Goal: Information Seeking & Learning: Find specific page/section

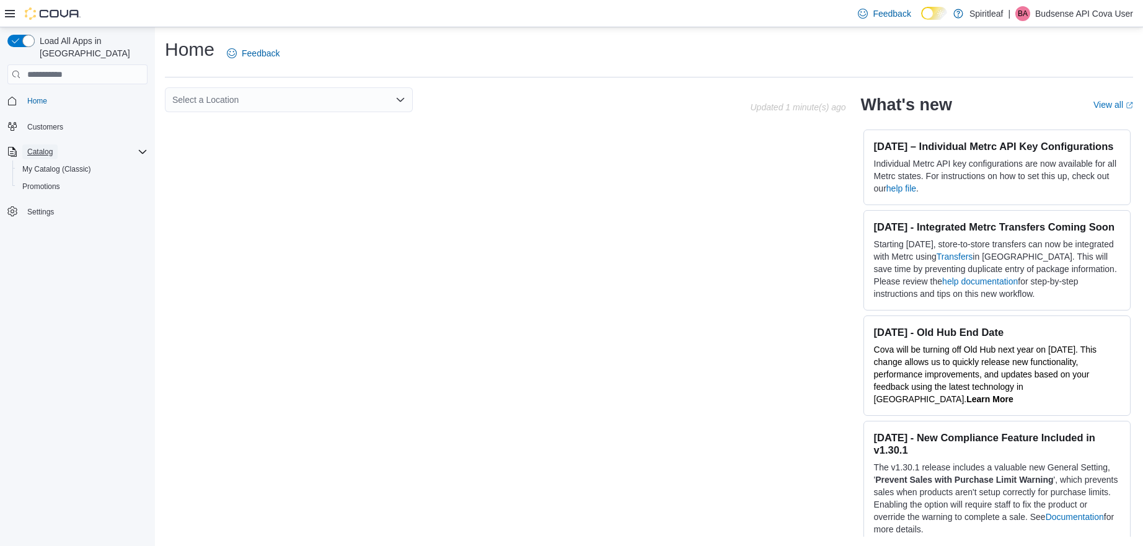
click at [43, 147] on span "Catalog" at bounding box center [39, 152] width 25 height 10
click at [42, 147] on span "Catalog" at bounding box center [39, 152] width 25 height 10
click at [46, 164] on span "My Catalog (Classic)" at bounding box center [56, 169] width 69 height 10
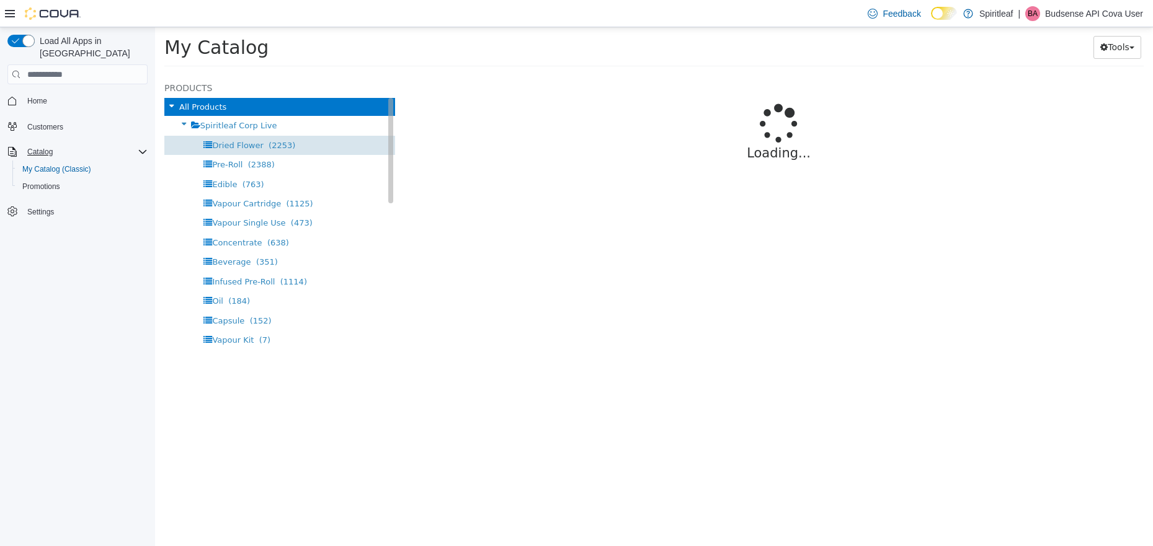
select select "**********"
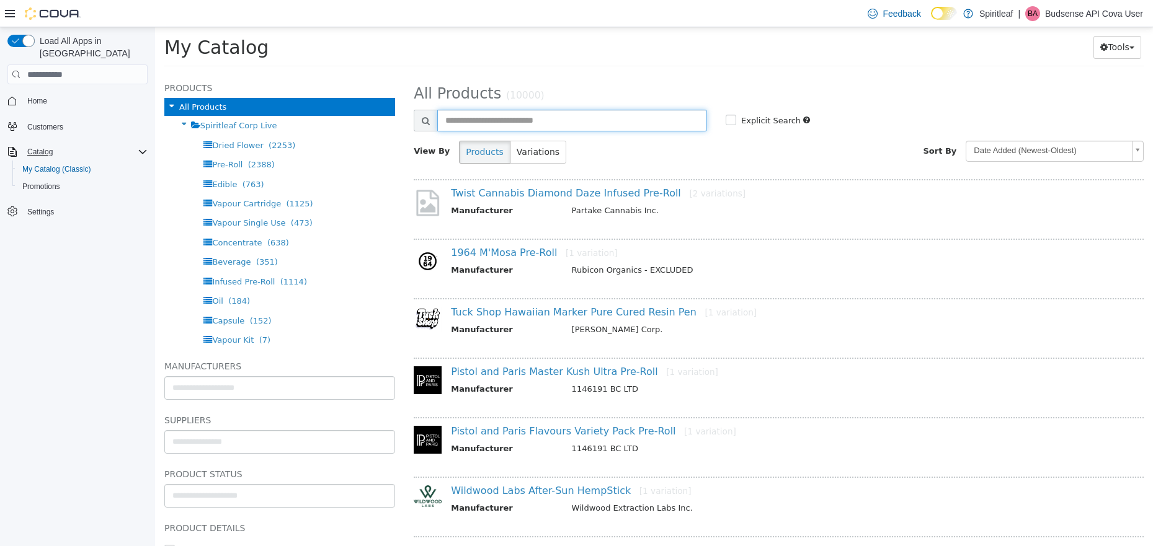
click at [528, 123] on input "text" at bounding box center [572, 121] width 270 height 22
type input "**********"
select select "**********"
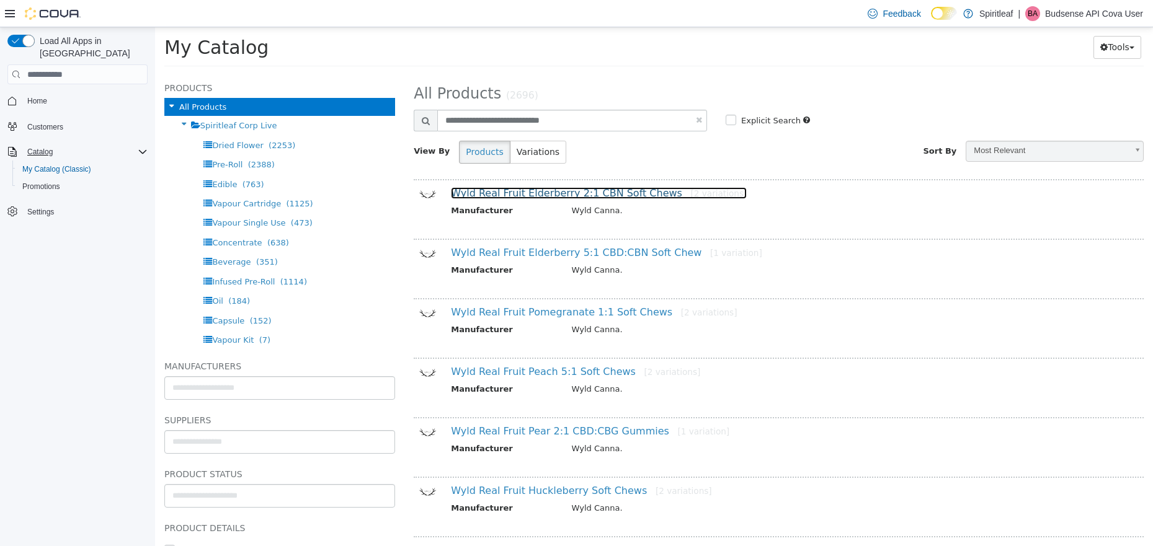
click at [568, 197] on link "Wyld Real Fruit Elderberry 2:1 CBN Soft Chews [2 variations]" at bounding box center [599, 193] width 296 height 12
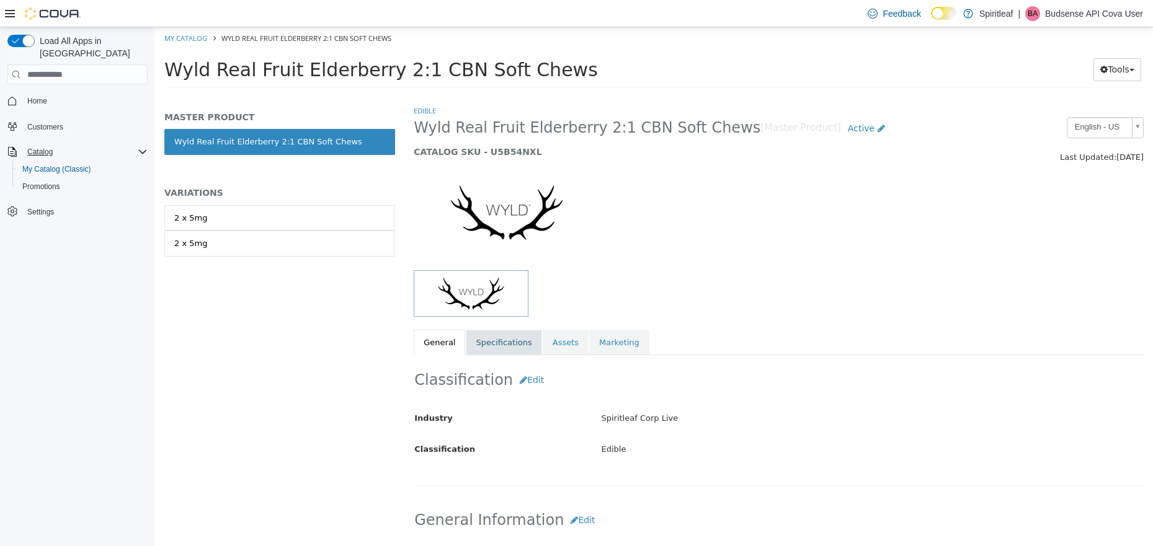
click at [499, 348] on link "Specifications" at bounding box center [504, 343] width 76 height 26
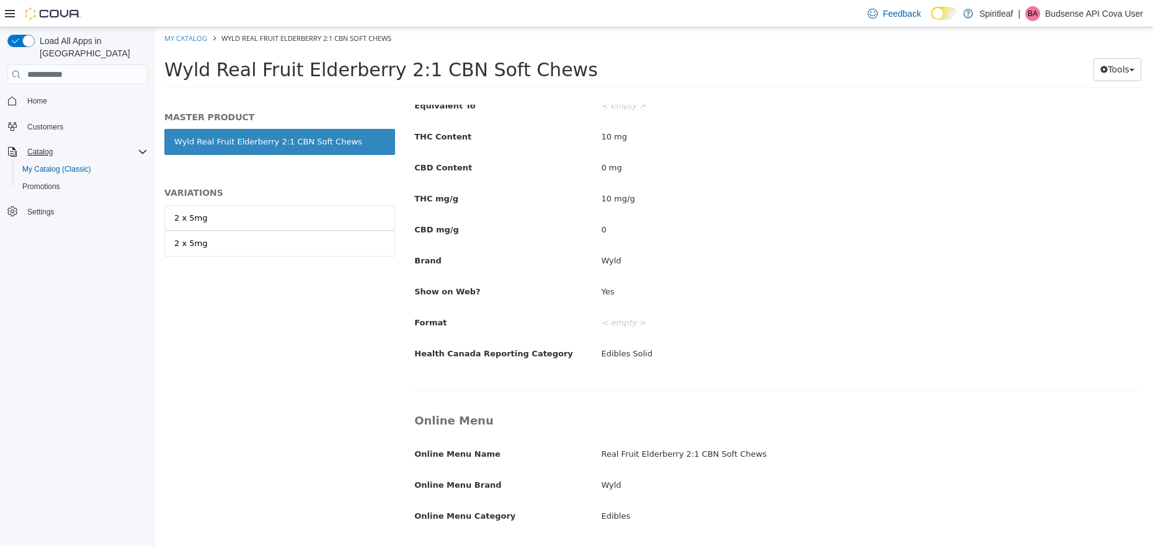
scroll to position [471, 0]
click at [211, 226] on link "2 x 5mg" at bounding box center [279, 218] width 231 height 26
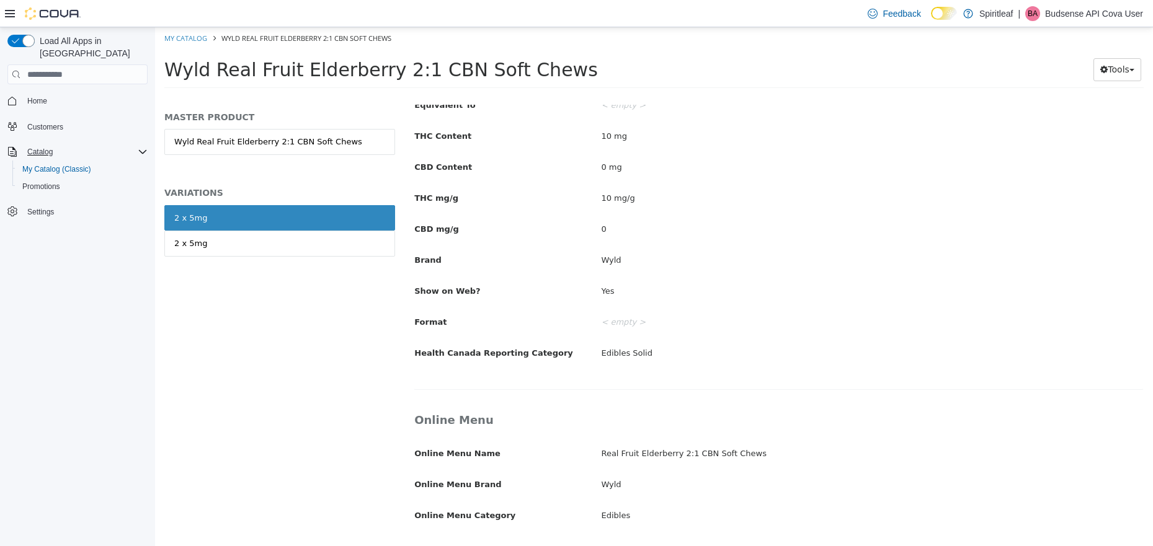
scroll to position [470, 0]
click at [270, 247] on link "2 x 5mg" at bounding box center [279, 244] width 231 height 26
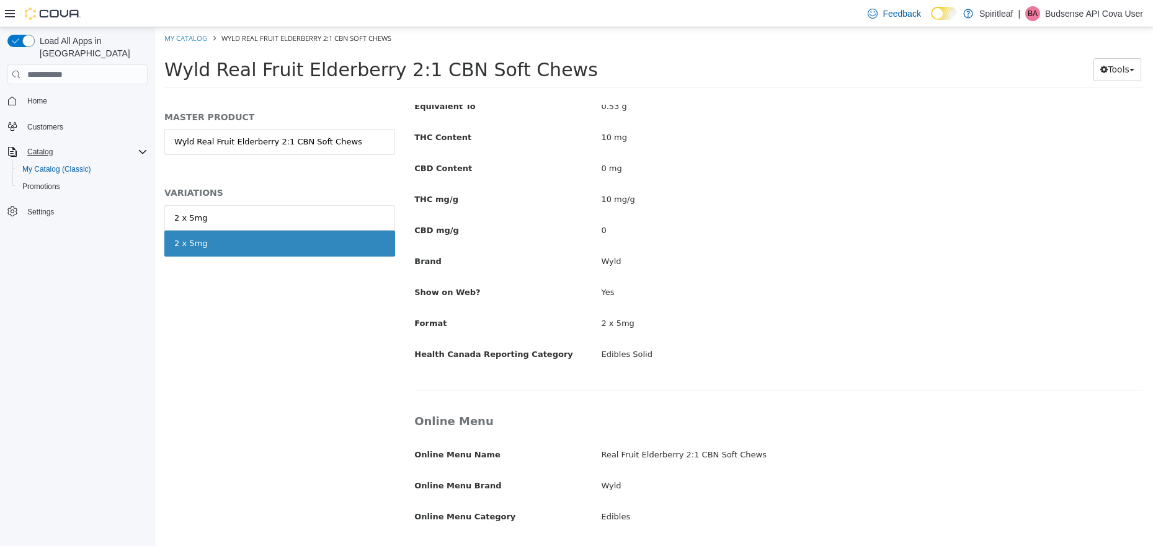
click at [254, 220] on link "2 x 5mg" at bounding box center [279, 218] width 231 height 26
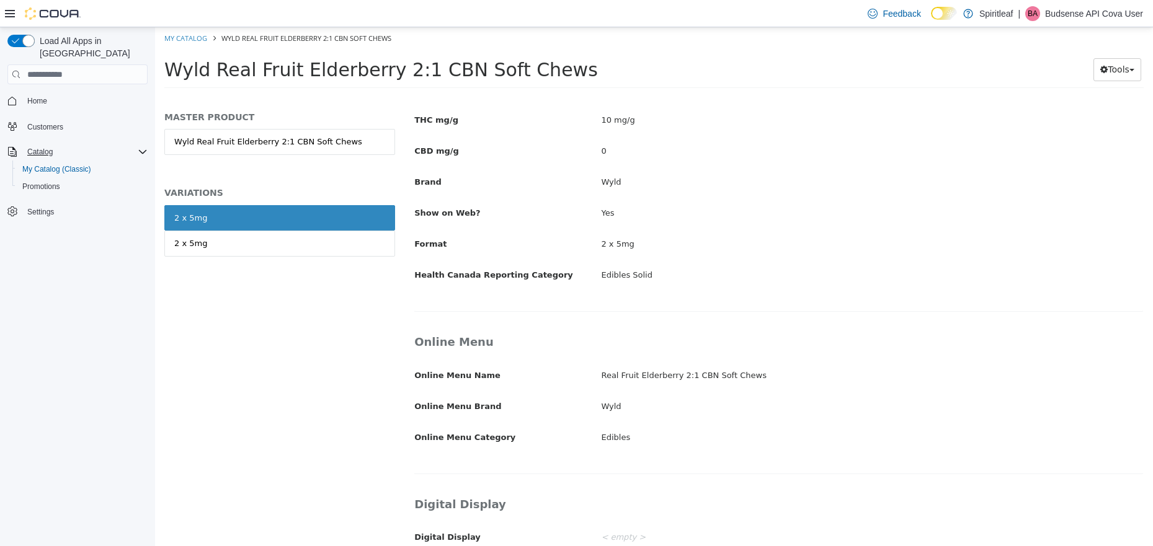
scroll to position [587, 0]
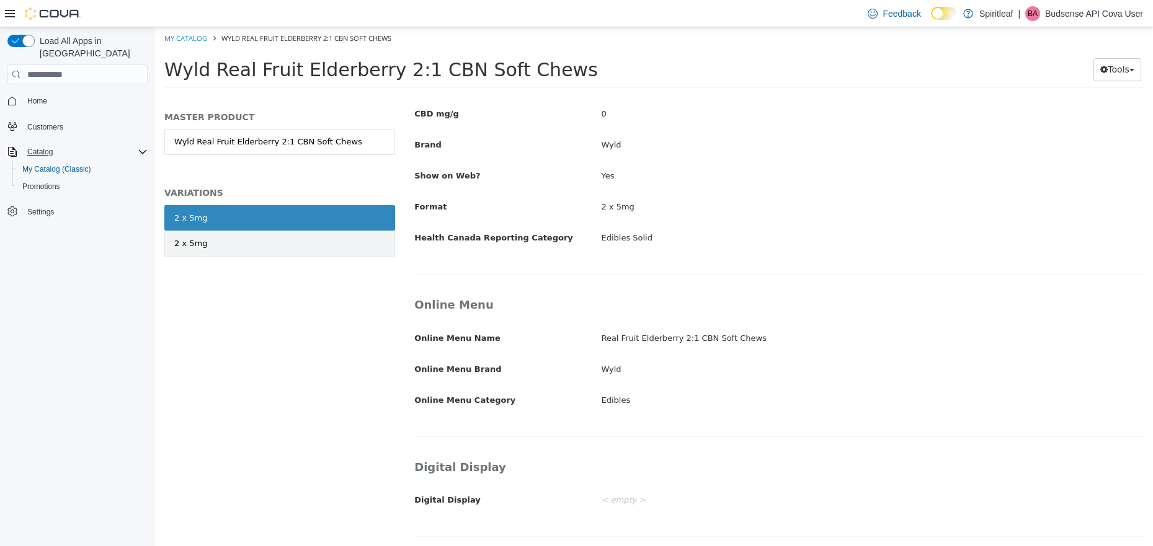
click at [325, 252] on link "2 x 5mg" at bounding box center [279, 244] width 231 height 26
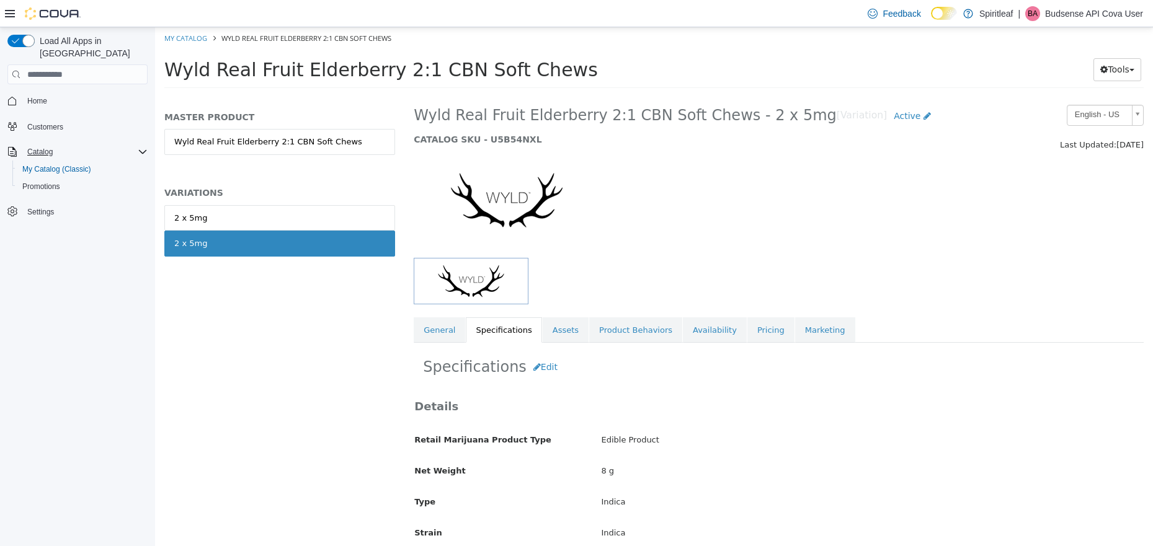
scroll to position [27, 0]
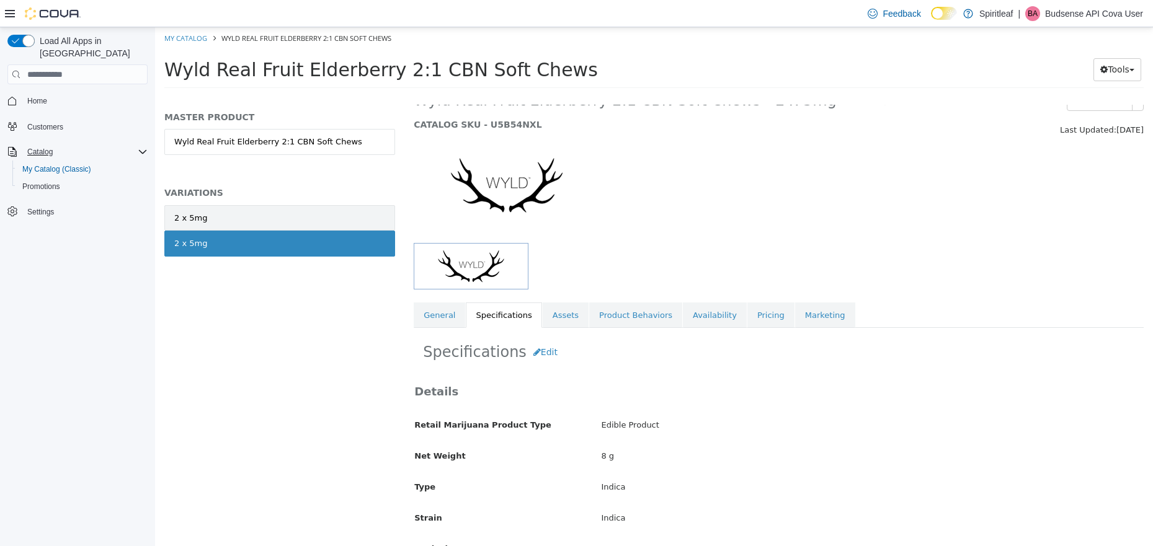
click at [276, 216] on link "2 x 5mg" at bounding box center [279, 218] width 231 height 26
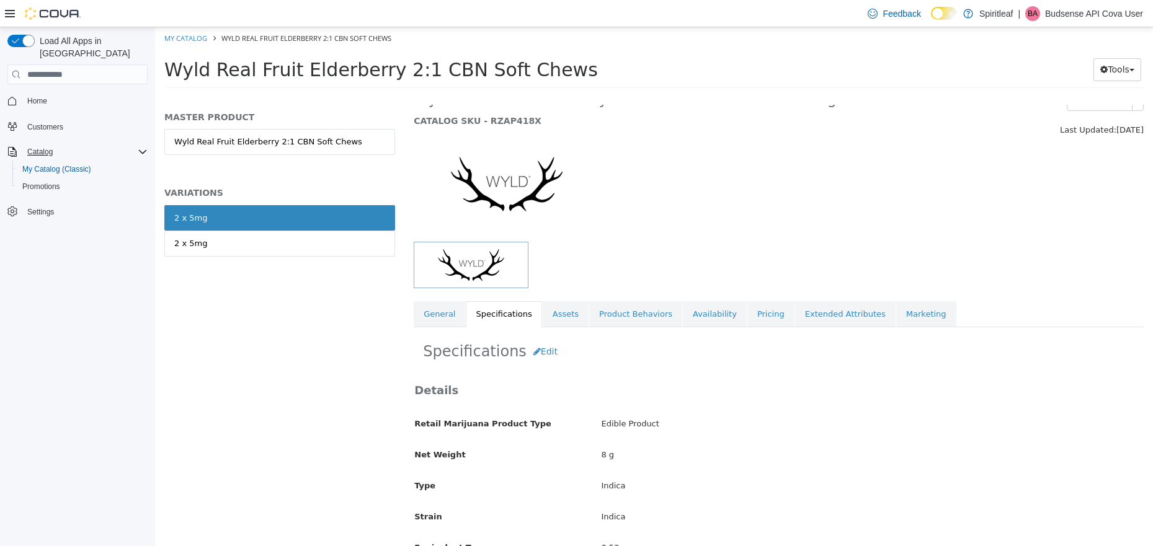
scroll to position [143, 0]
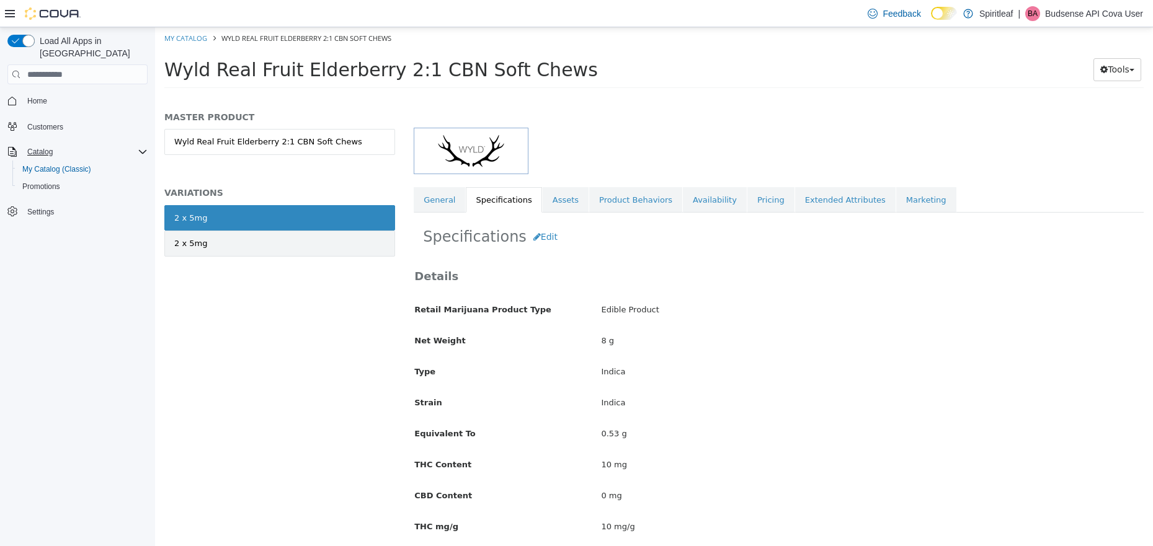
click at [266, 245] on link "2 x 5mg" at bounding box center [279, 244] width 231 height 26
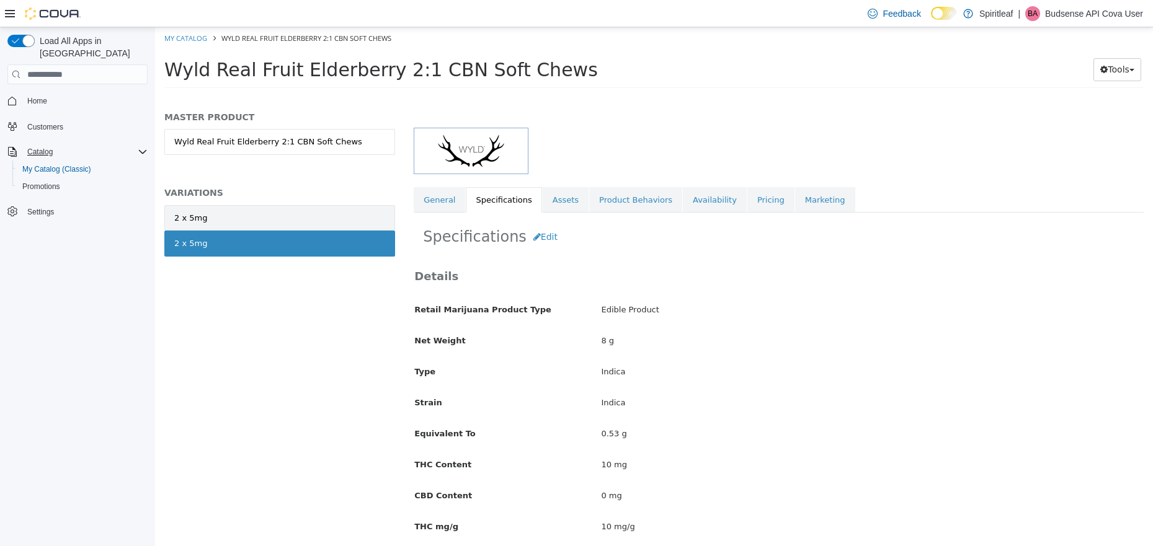
click at [252, 223] on link "2 x 5mg" at bounding box center [279, 218] width 231 height 26
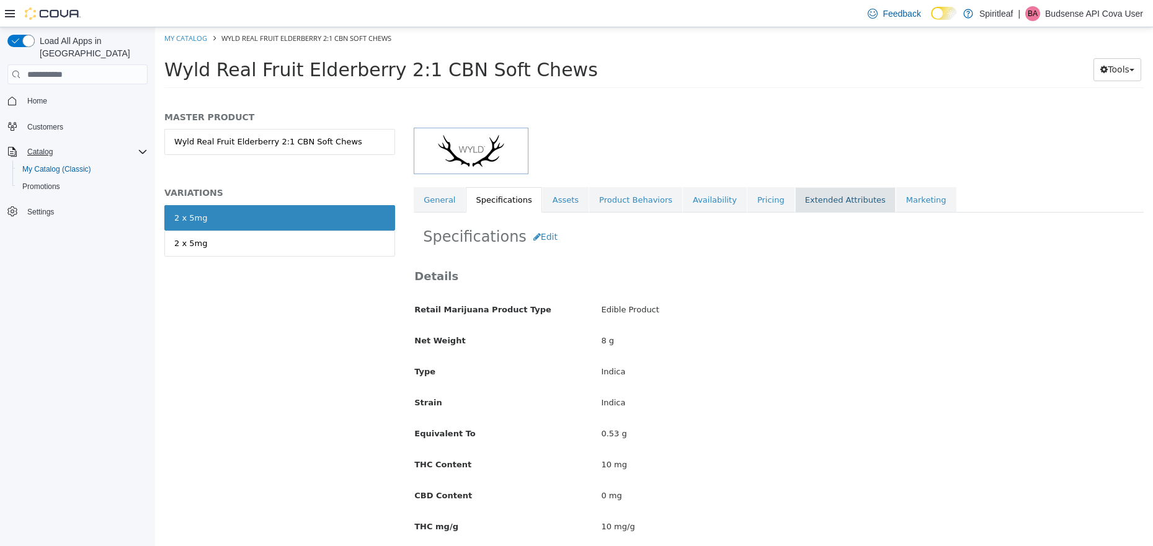
click at [832, 203] on link "Extended Attributes" at bounding box center [845, 200] width 100 height 26
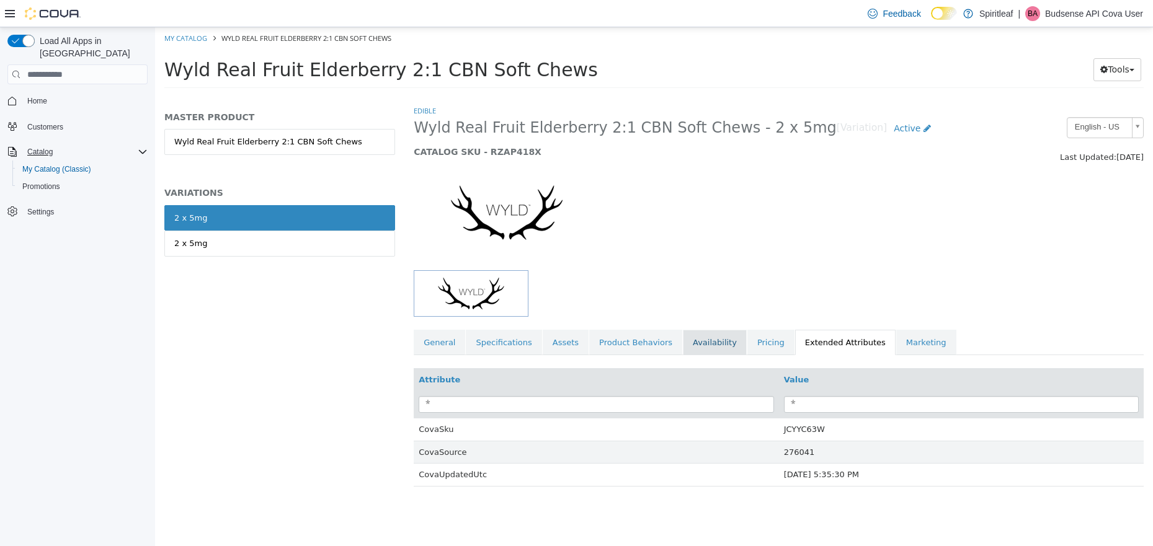
click at [717, 340] on link "Availability" at bounding box center [715, 343] width 64 height 26
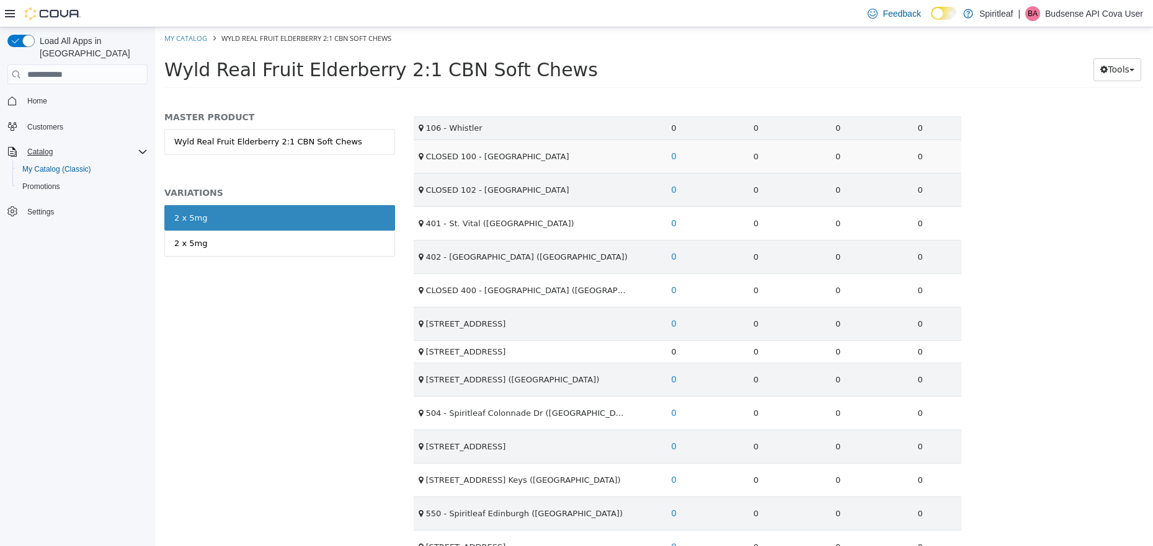
scroll to position [2271, 0]
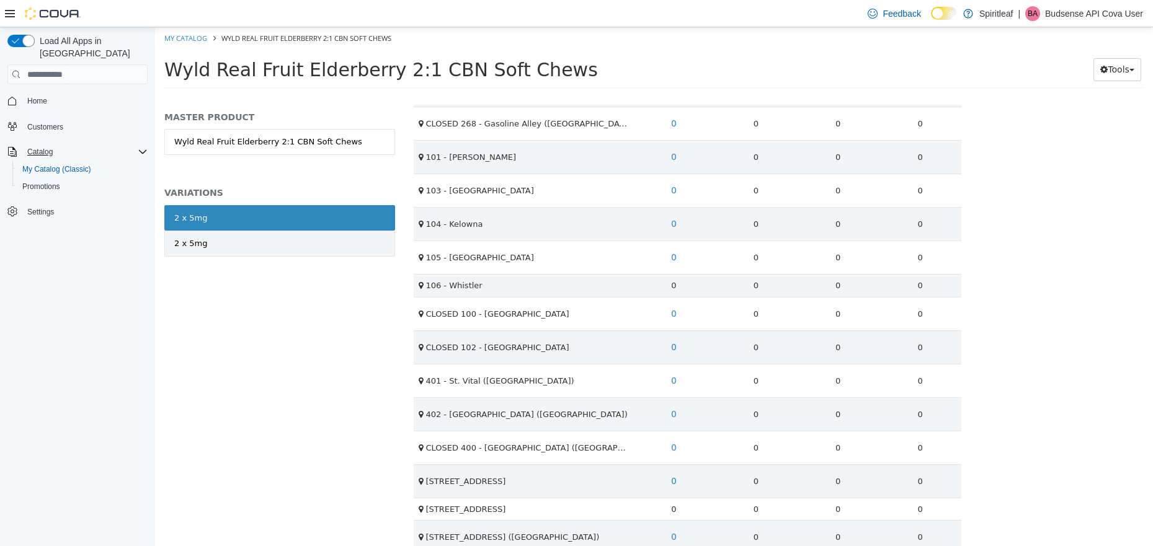
click at [269, 252] on link "2 x 5mg" at bounding box center [279, 244] width 231 height 26
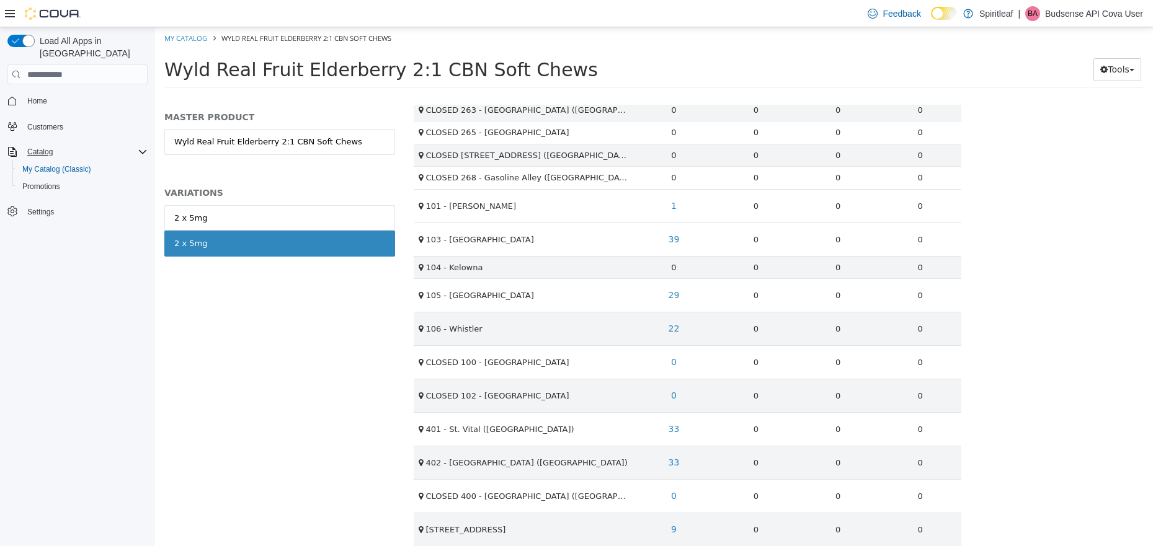
scroll to position [1968, 0]
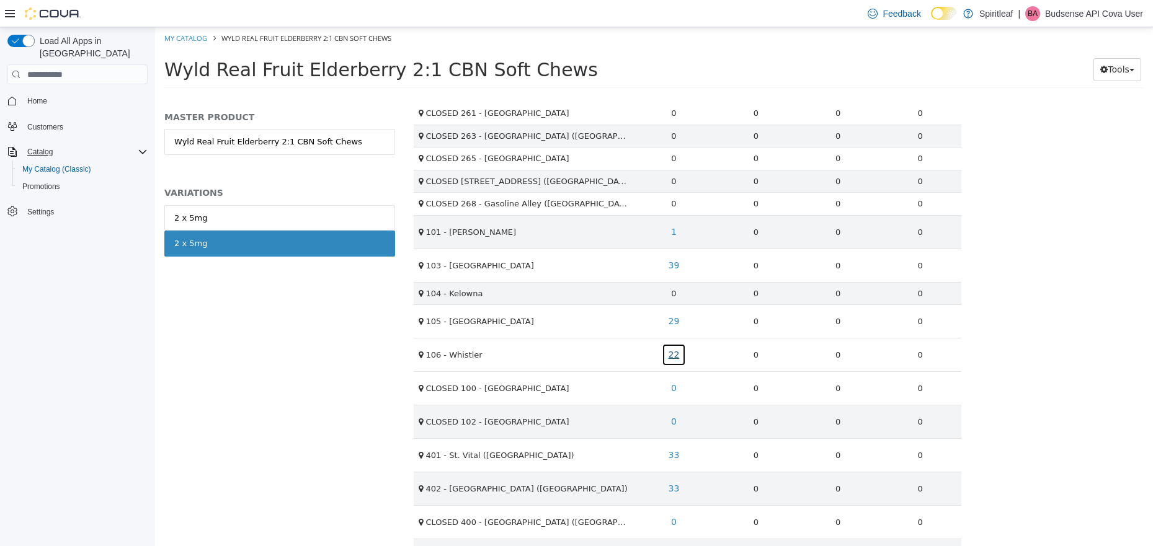
click at [670, 352] on link "22" at bounding box center [674, 355] width 25 height 23
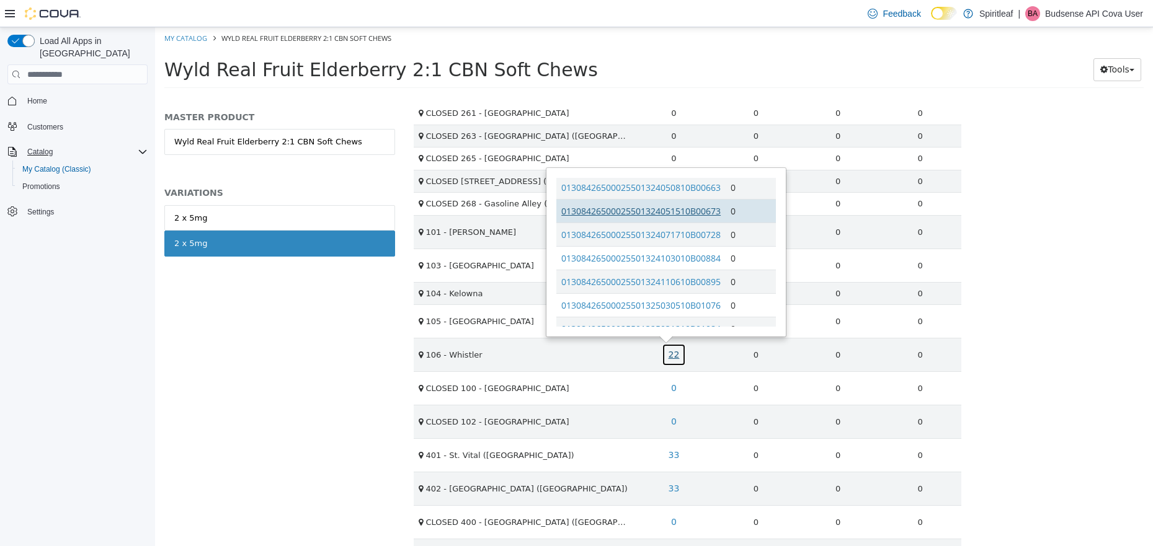
scroll to position [171, 0]
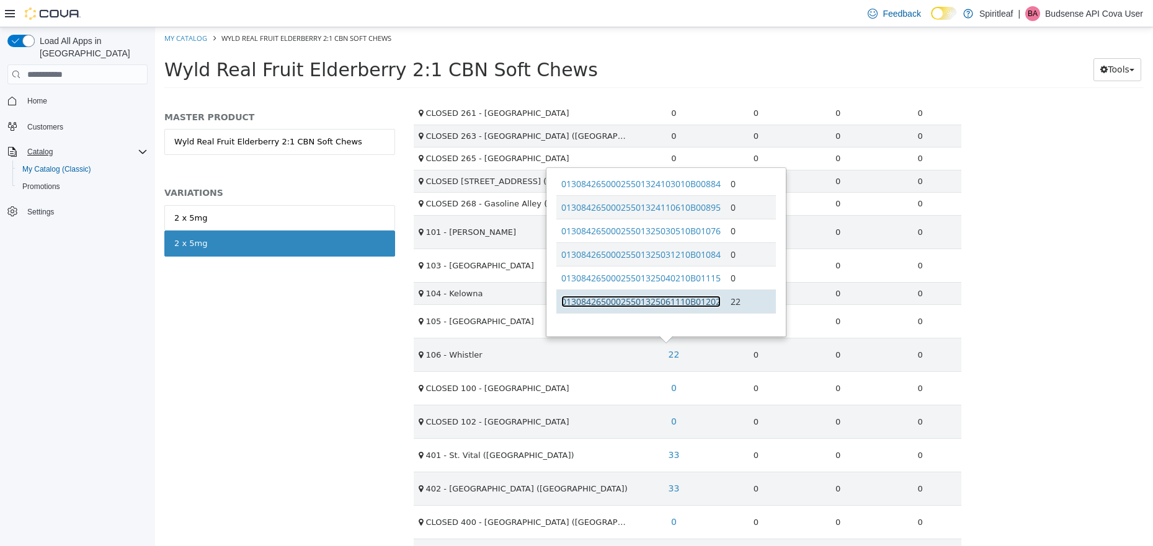
click at [672, 303] on link "01308426500025501325061110B01202" at bounding box center [640, 302] width 159 height 12
click at [206, 314] on div "MASTER PRODUCT Wyld Real Fruit Elderberry 2:1 CBN Soft Chews VARIATIONS 2 x 5mg…" at bounding box center [279, 325] width 249 height 441
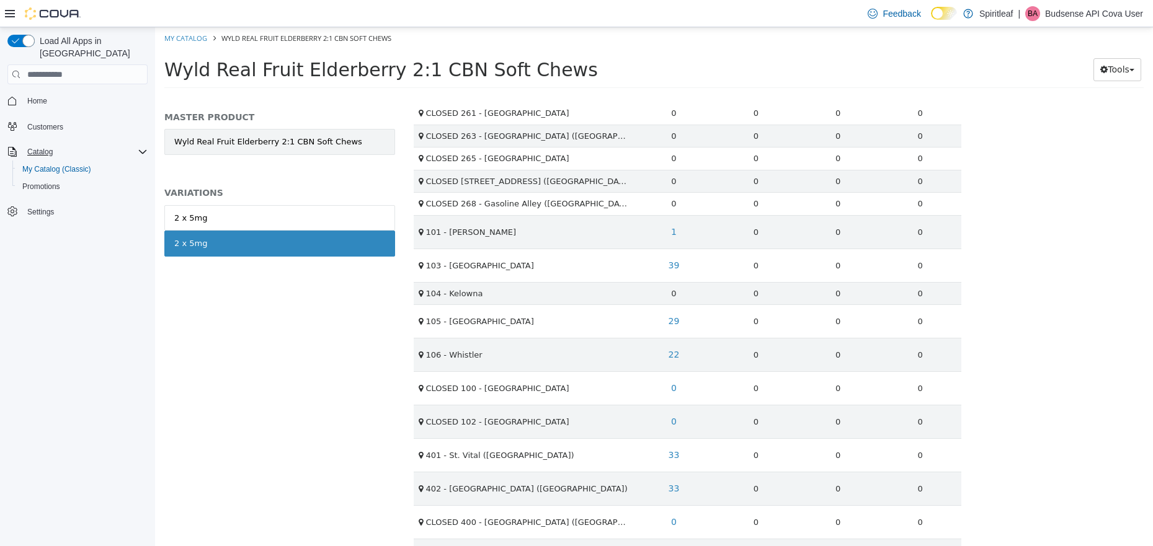
click at [241, 146] on link "Wyld Real Fruit Elderberry 2:1 CBN Soft Chews" at bounding box center [279, 142] width 231 height 26
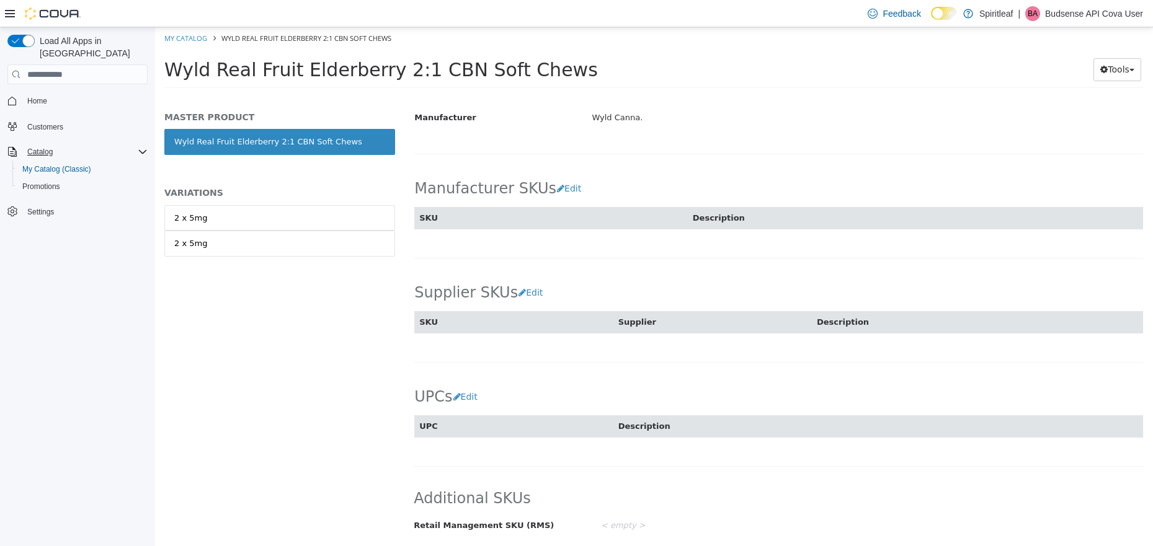
scroll to position [723, 0]
click at [226, 237] on link "2 x 5mg" at bounding box center [279, 244] width 231 height 26
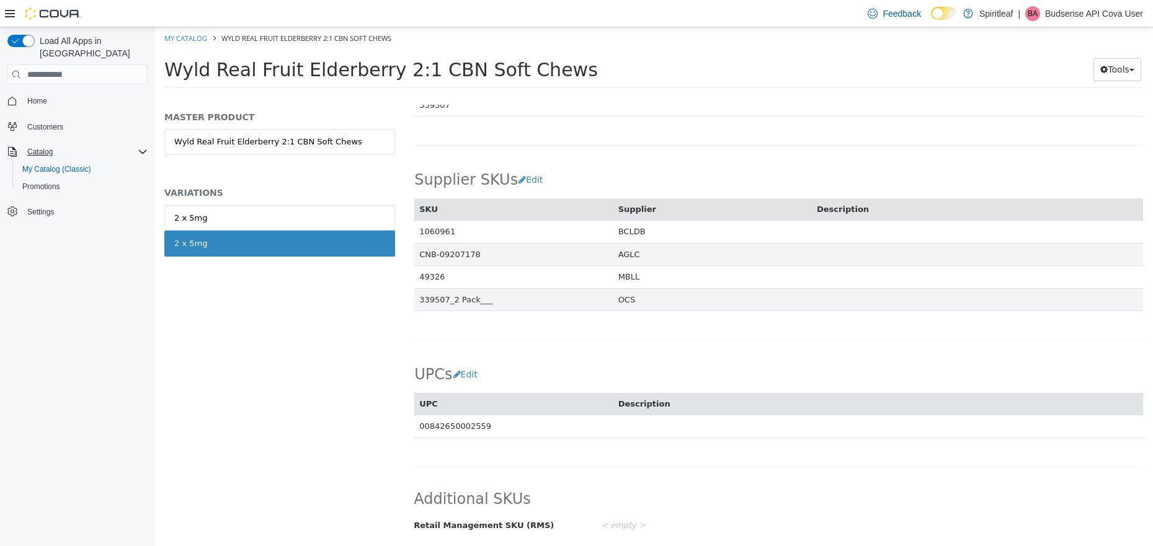
click at [227, 247] on link "2 x 5mg" at bounding box center [279, 244] width 231 height 26
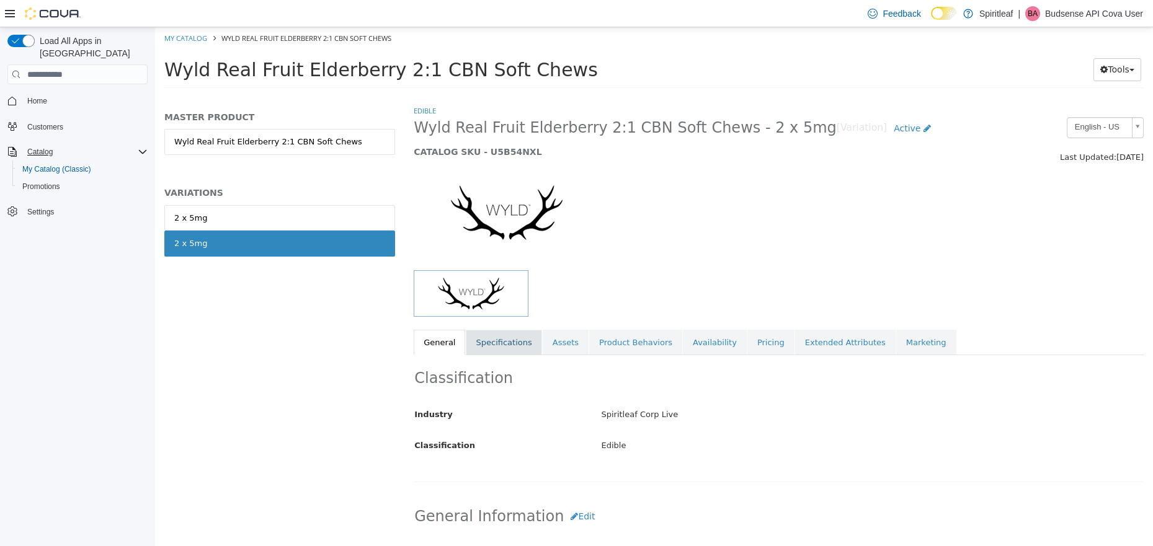
click at [490, 341] on link "Specifications" at bounding box center [504, 343] width 76 height 26
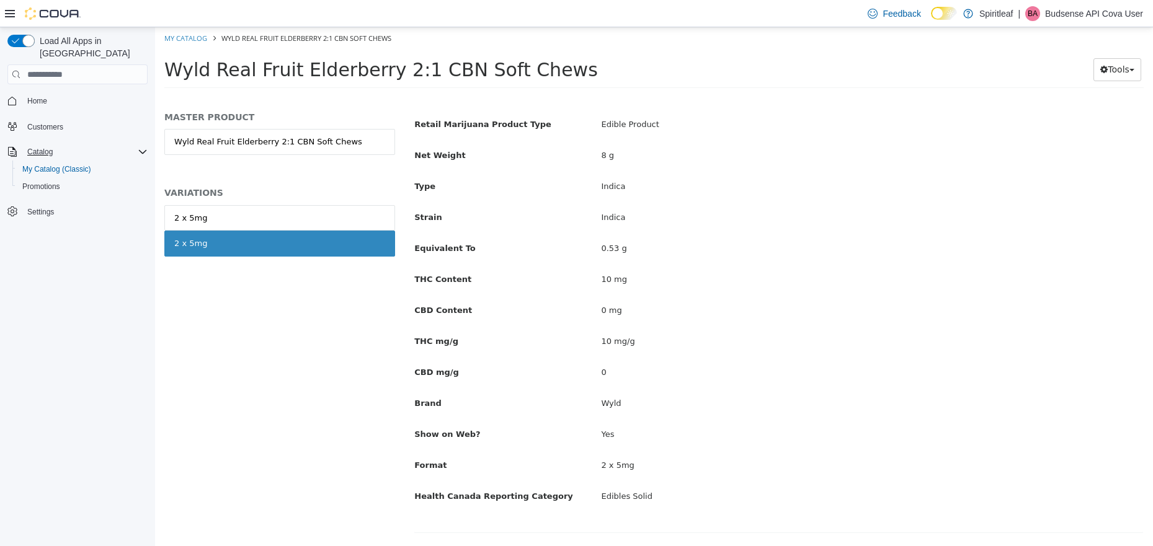
scroll to position [410, 0]
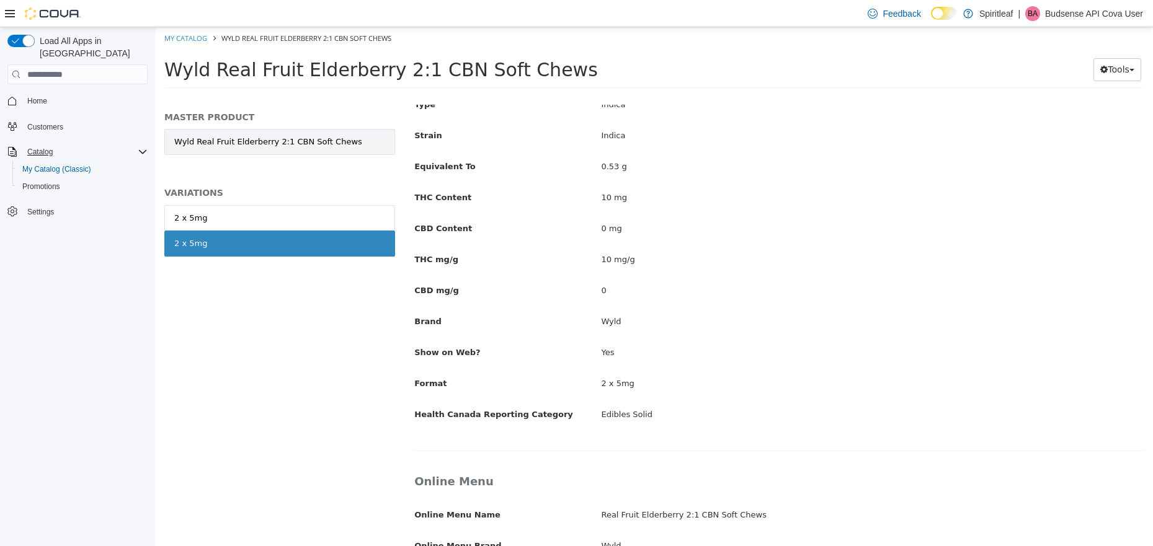
click at [344, 140] on link "Wyld Real Fruit Elderberry 2:1 CBN Soft Chews" at bounding box center [279, 142] width 231 height 26
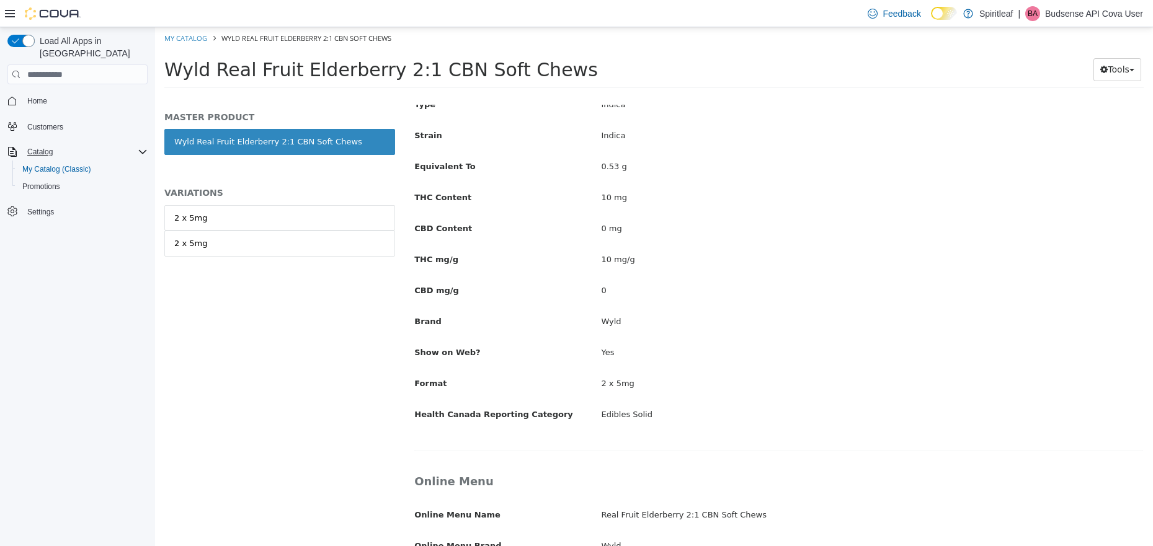
scroll to position [409, 0]
click at [300, 249] on link "2 x 5mg" at bounding box center [279, 244] width 231 height 26
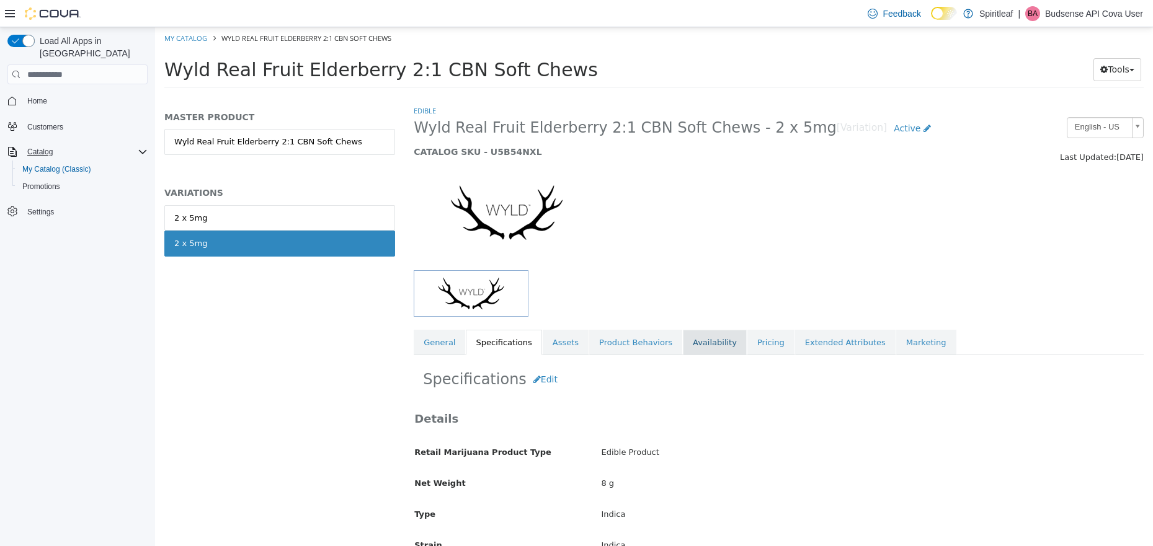
click at [702, 340] on link "Availability" at bounding box center [715, 343] width 64 height 26
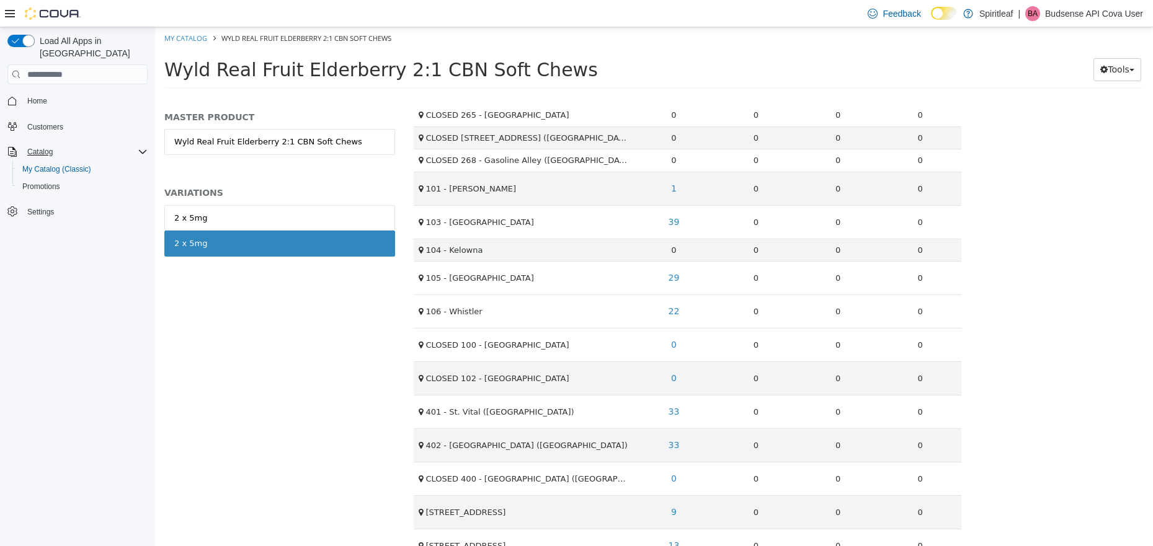
scroll to position [2068, 0]
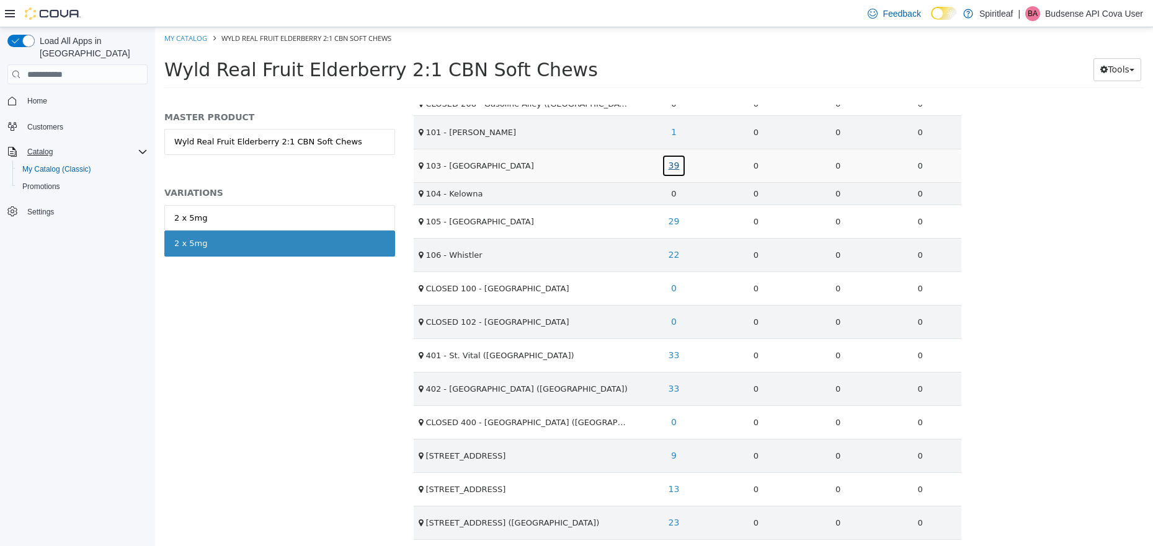
click at [680, 166] on link "39" at bounding box center [674, 165] width 25 height 23
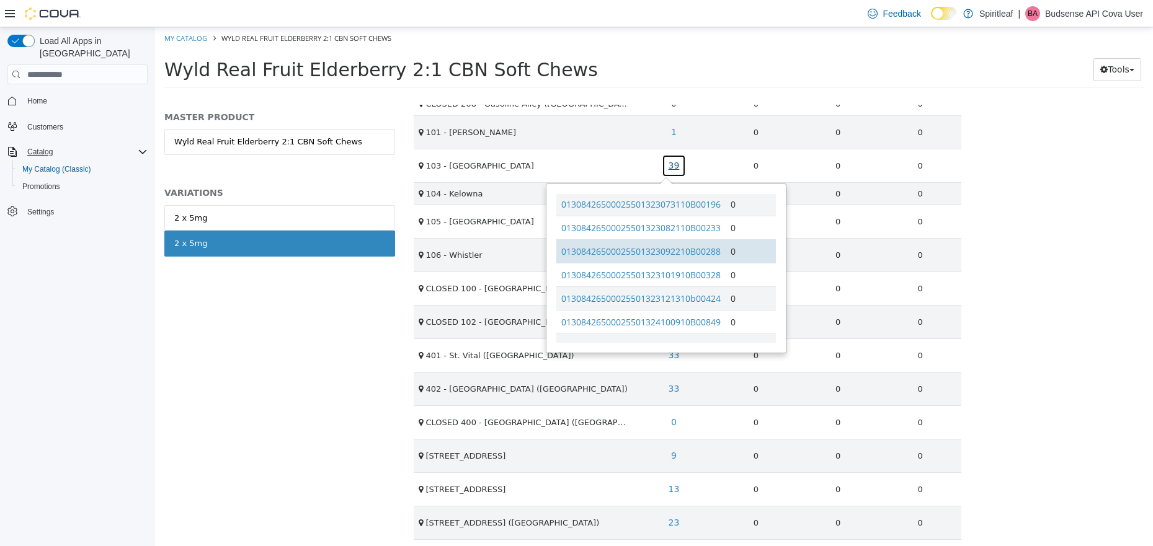
scroll to position [807, 0]
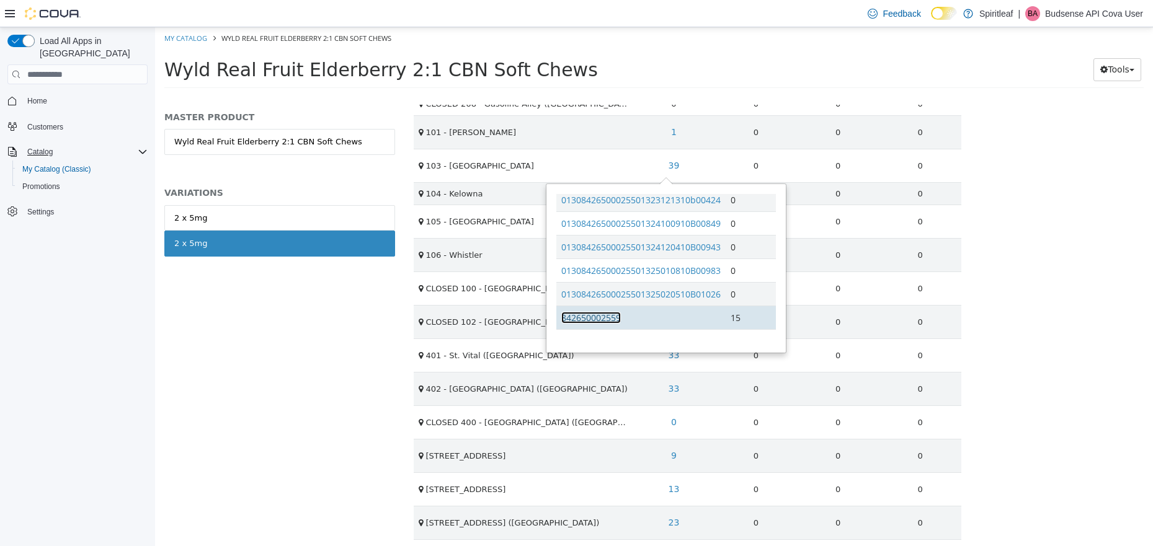
click at [599, 312] on link "842650002559" at bounding box center [591, 318] width 60 height 12
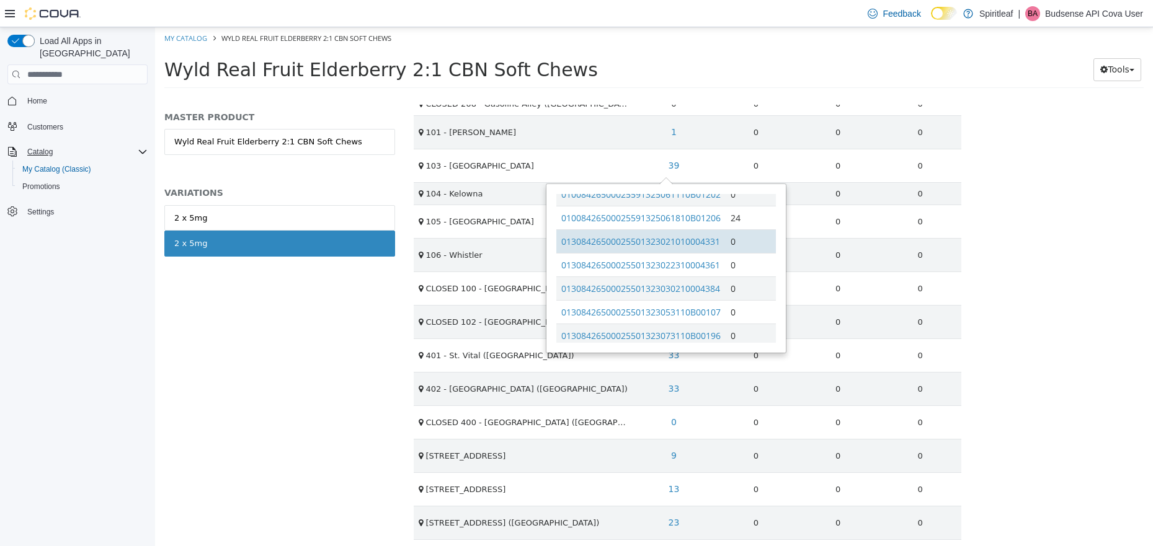
scroll to position [522, 0]
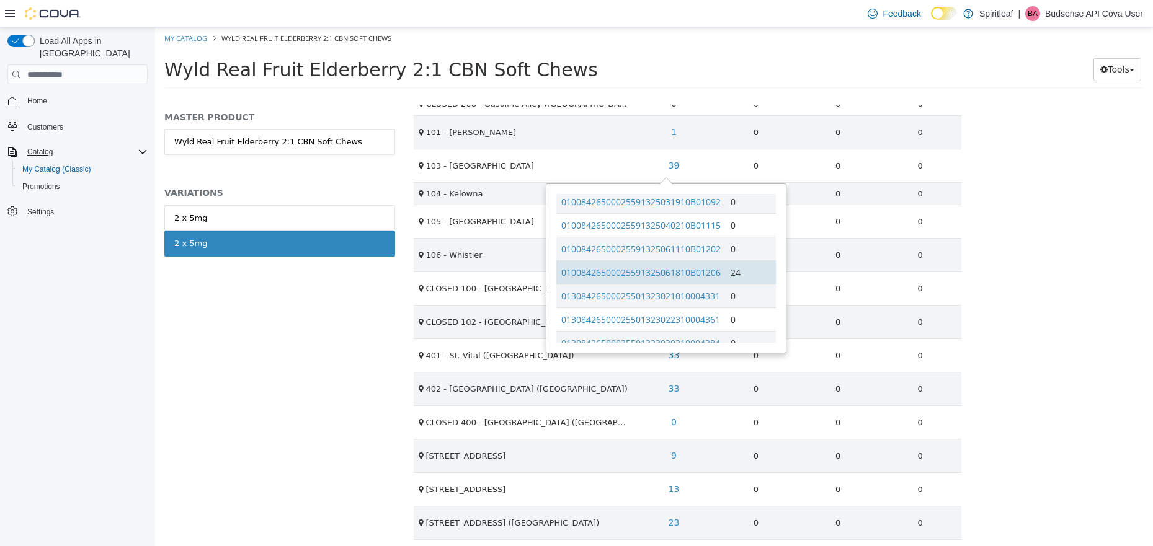
click at [646, 265] on td "01008426500025591325061810B01206" at bounding box center [640, 272] width 169 height 24
click at [647, 270] on link "01008426500025591325061810B01206" at bounding box center [640, 273] width 159 height 12
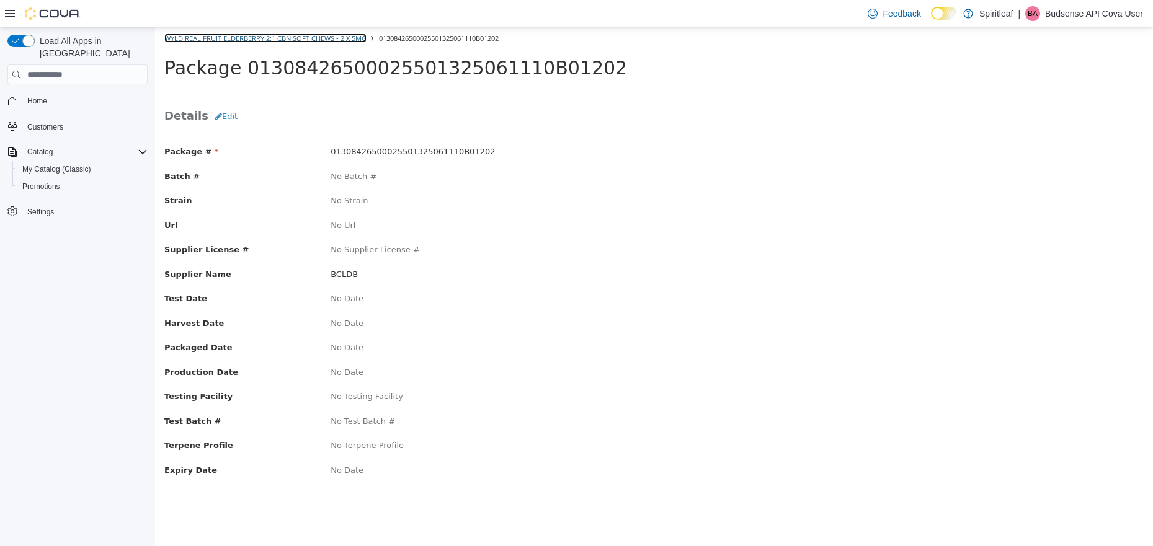
click at [321, 35] on link "Wyld Real Fruit Elderberry 2:1 CBN Soft Chews - 2 x 5mg" at bounding box center [265, 37] width 202 height 9
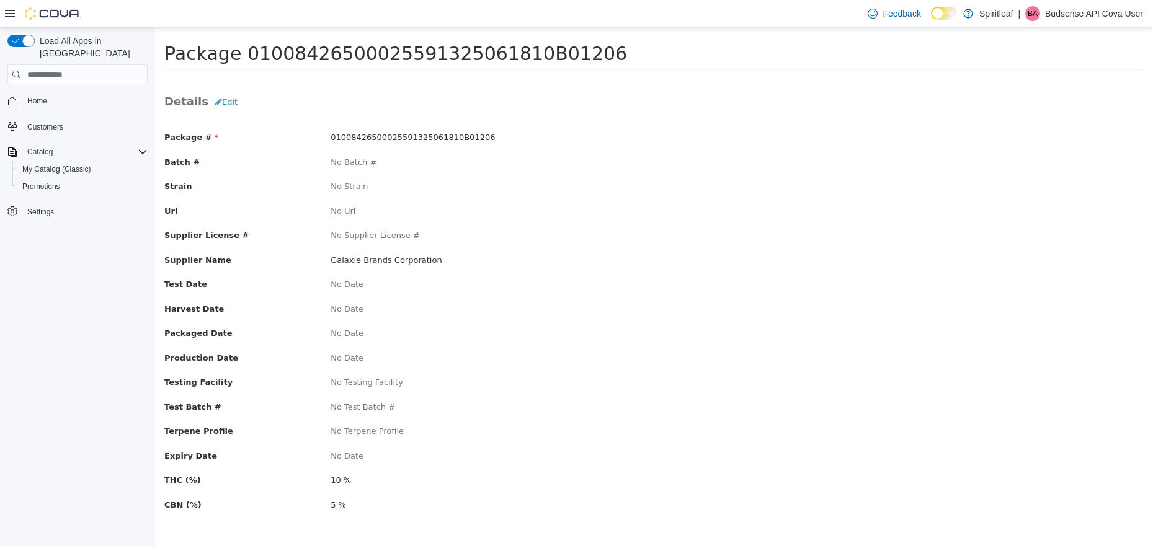
scroll to position [16, 0]
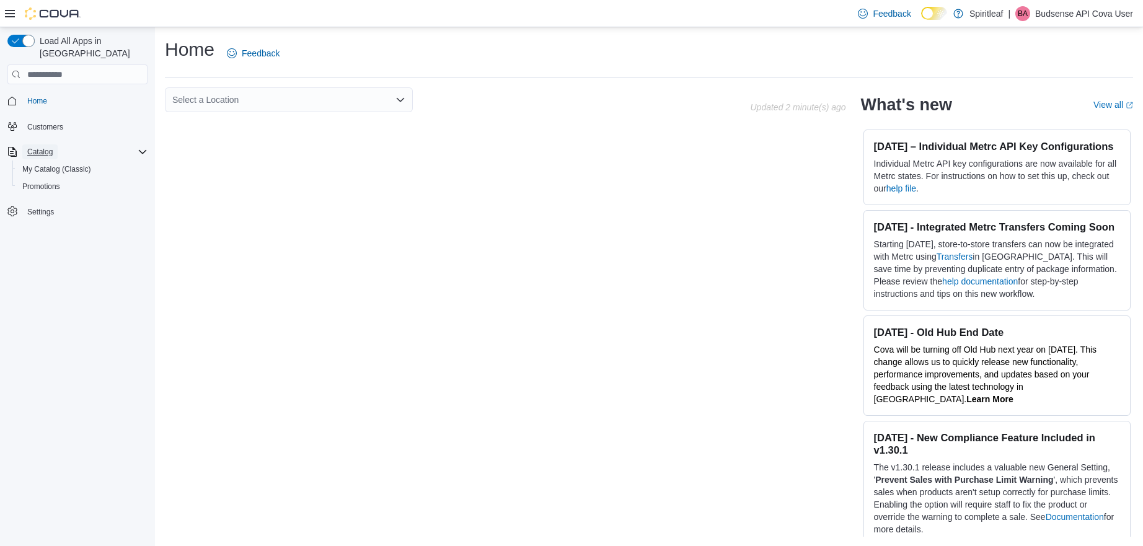
click at [37, 147] on span "Catalog" at bounding box center [39, 152] width 25 height 10
click at [68, 120] on link "Customers" at bounding box center [45, 127] width 46 height 15
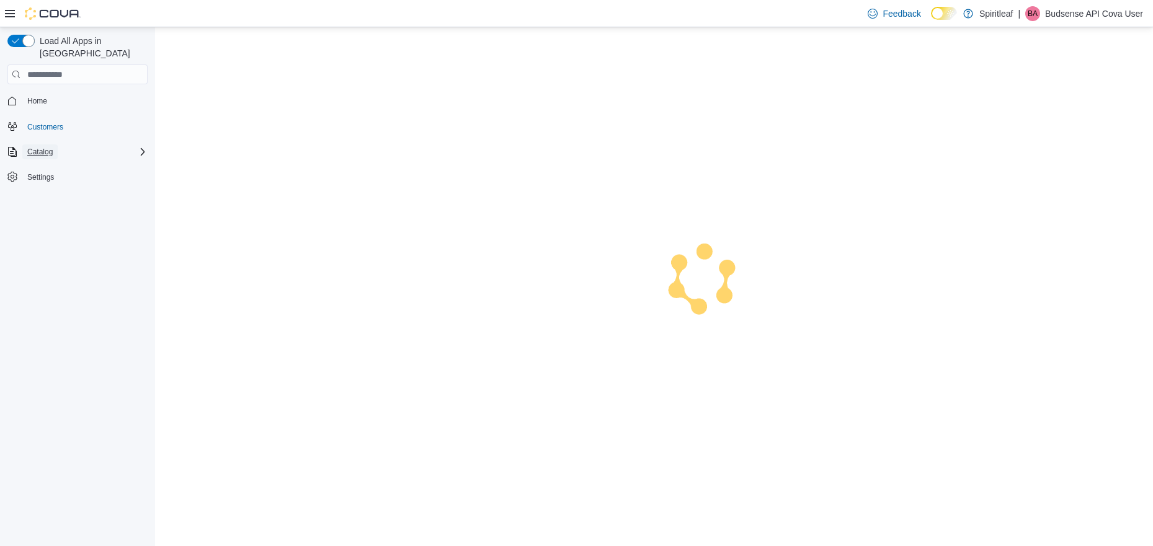
click at [53, 147] on span "Catalog" at bounding box center [39, 152] width 25 height 10
click at [58, 164] on span "My Catalog (Classic)" at bounding box center [56, 169] width 69 height 10
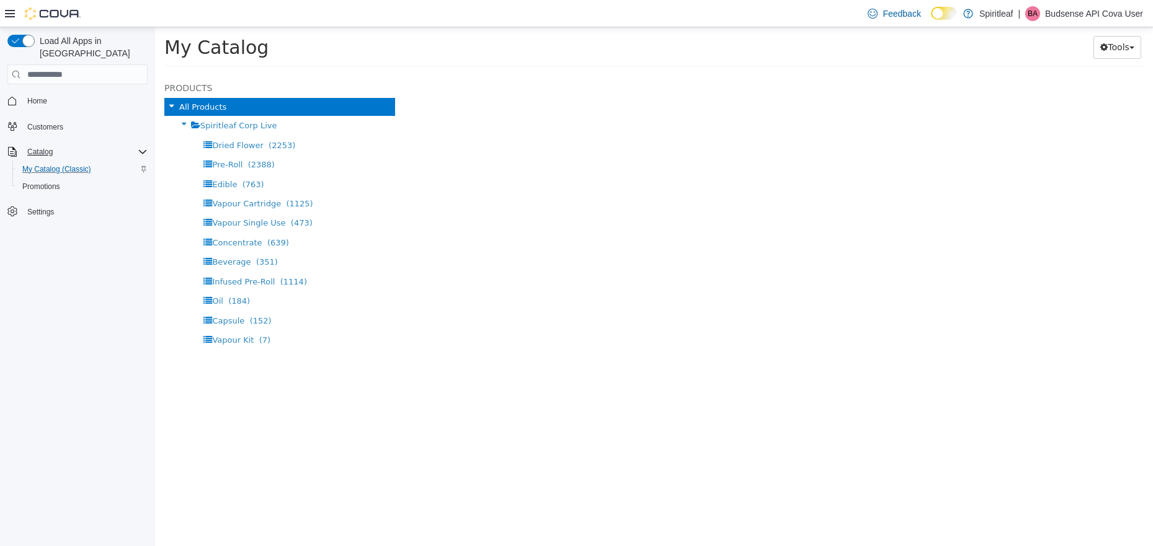
select select "**********"
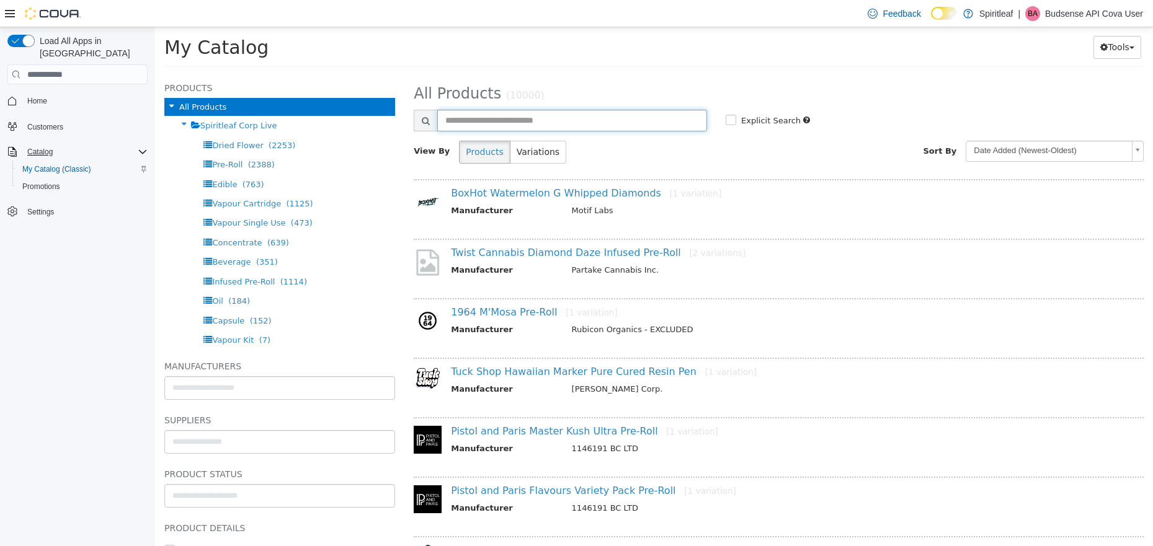
click at [529, 121] on input "text" at bounding box center [572, 121] width 270 height 22
type input "**********"
select select "**********"
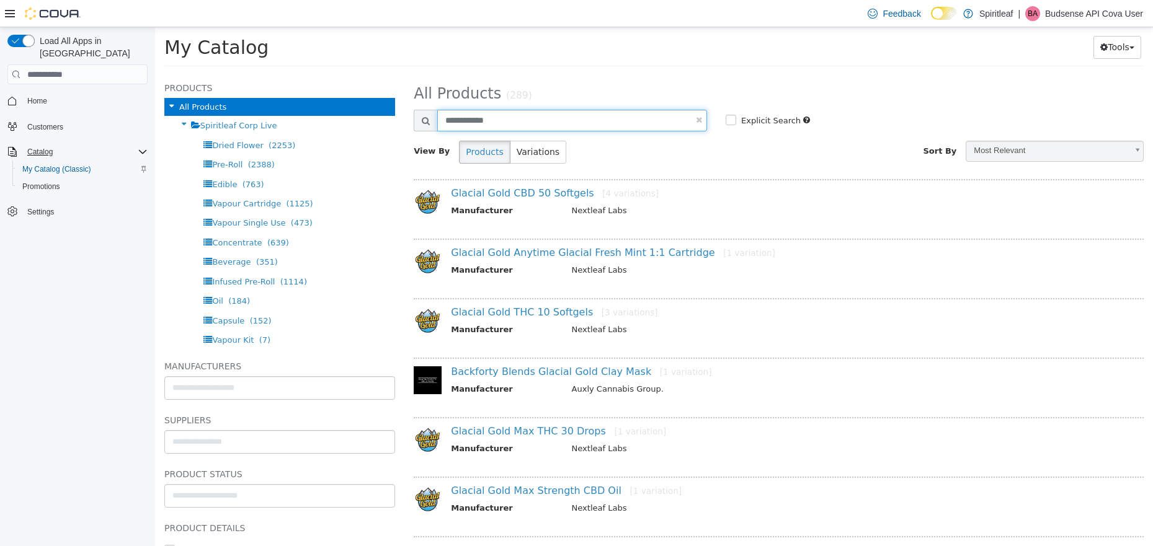
click at [519, 119] on input "**********" at bounding box center [572, 121] width 270 height 22
click at [566, 197] on link "Glacial Gold CBD 50 Softgels [4 variations]" at bounding box center [555, 193] width 208 height 12
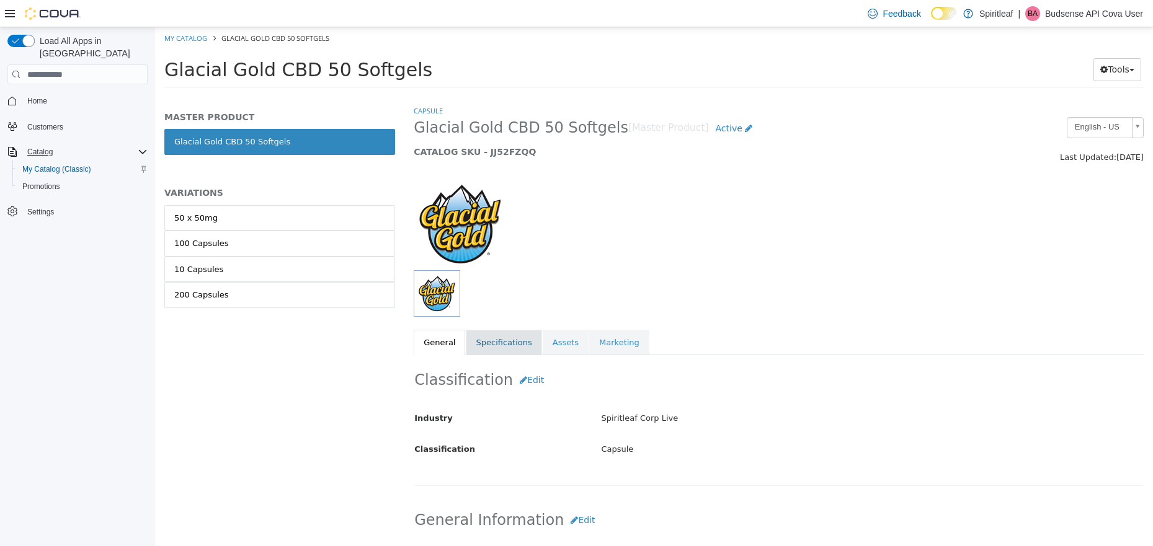
click at [501, 341] on link "Specifications" at bounding box center [504, 343] width 76 height 26
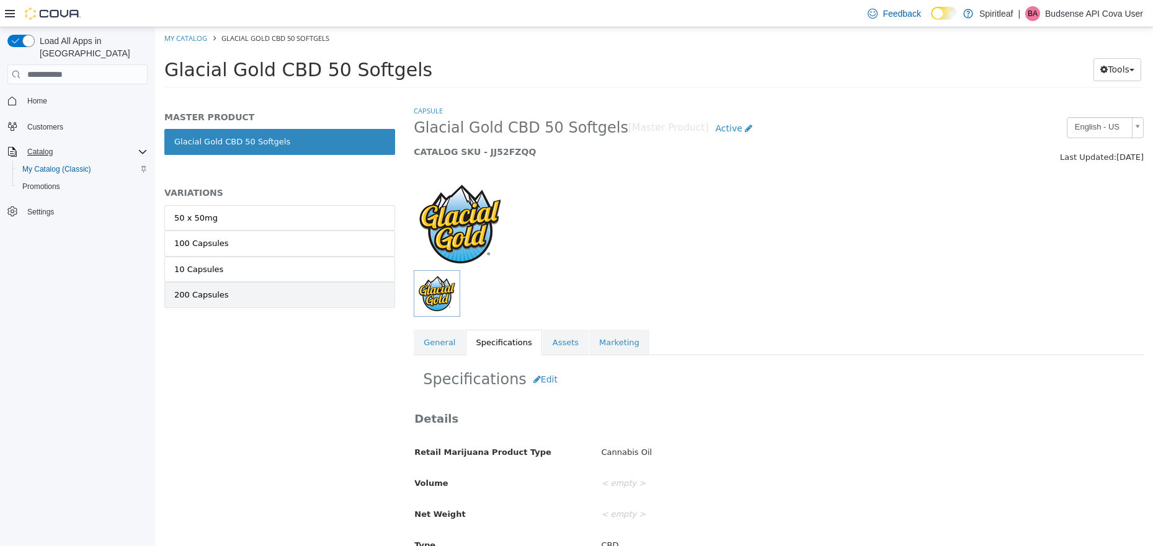
click at [211, 285] on link "200 Capsules" at bounding box center [279, 295] width 231 height 26
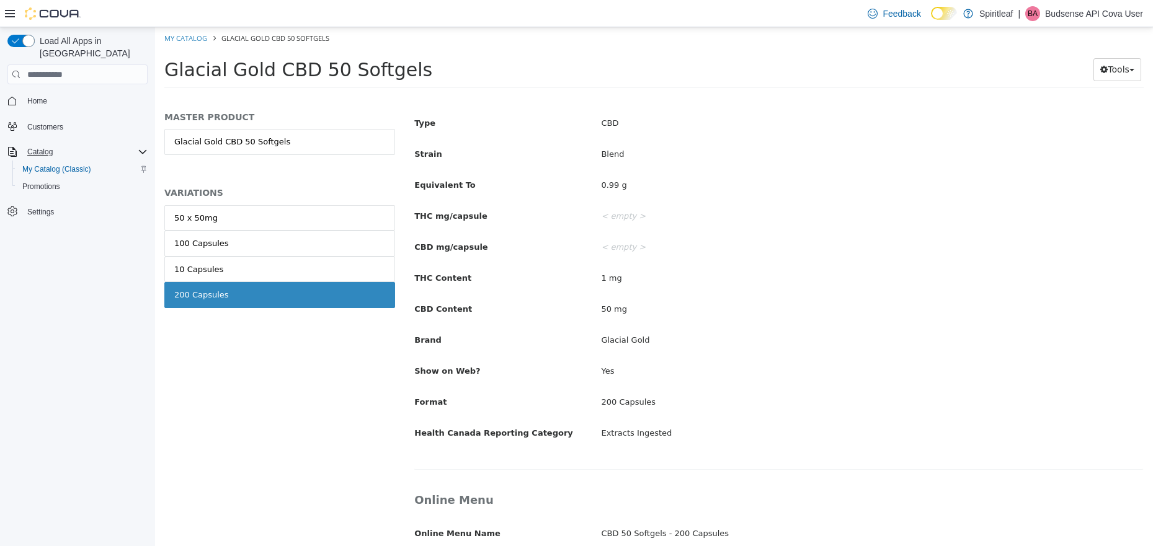
scroll to position [458, 0]
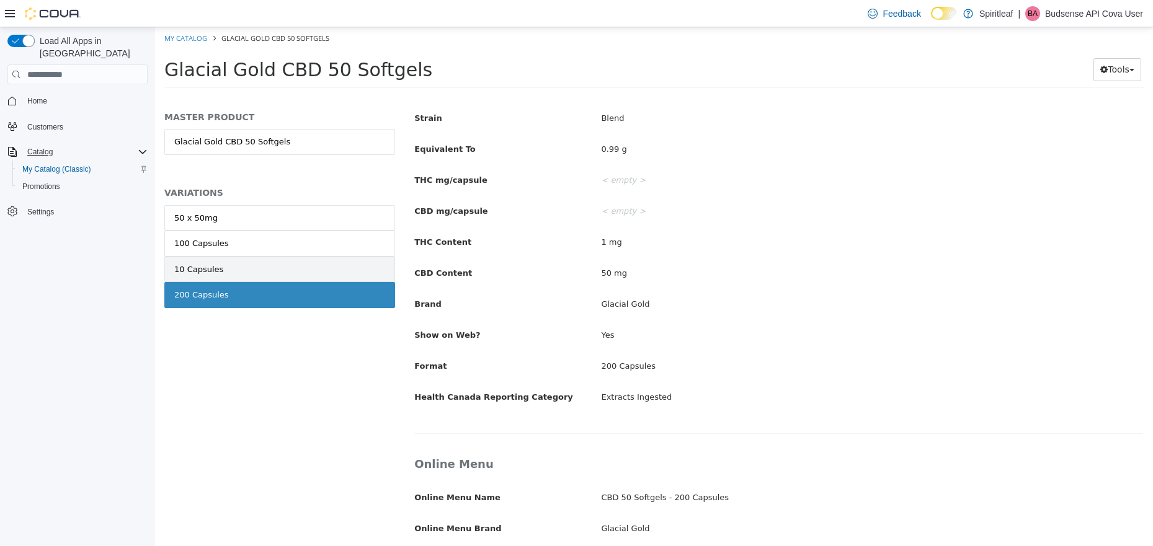
click at [185, 268] on div "10 Capsules" at bounding box center [198, 270] width 49 height 12
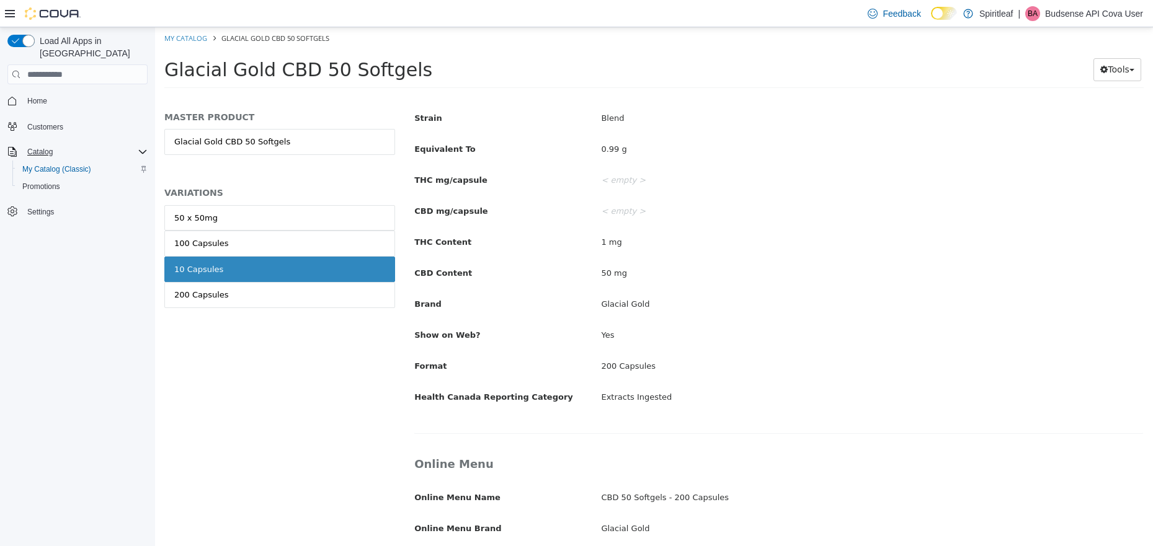
scroll to position [457, 0]
click at [257, 247] on link "100 Capsules" at bounding box center [279, 244] width 231 height 26
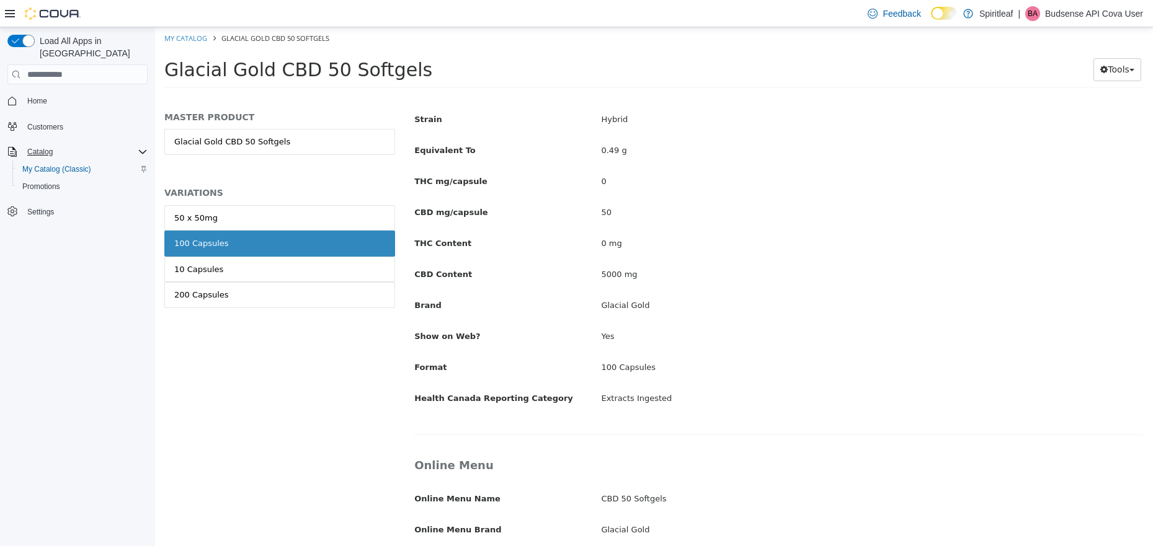
click at [234, 216] on link "50 x 50mg" at bounding box center [279, 218] width 231 height 26
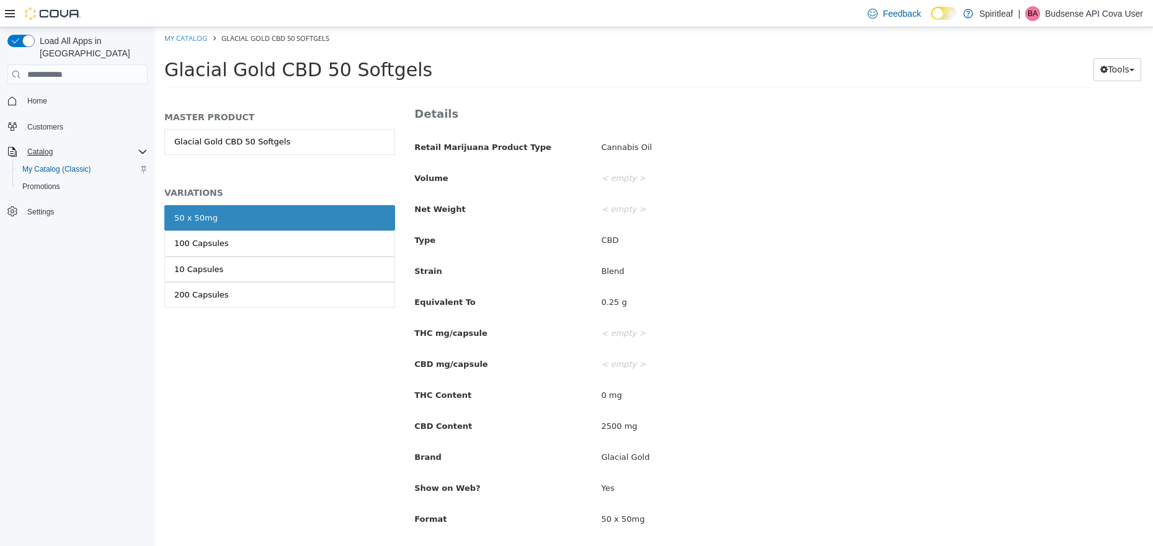
scroll to position [40, 0]
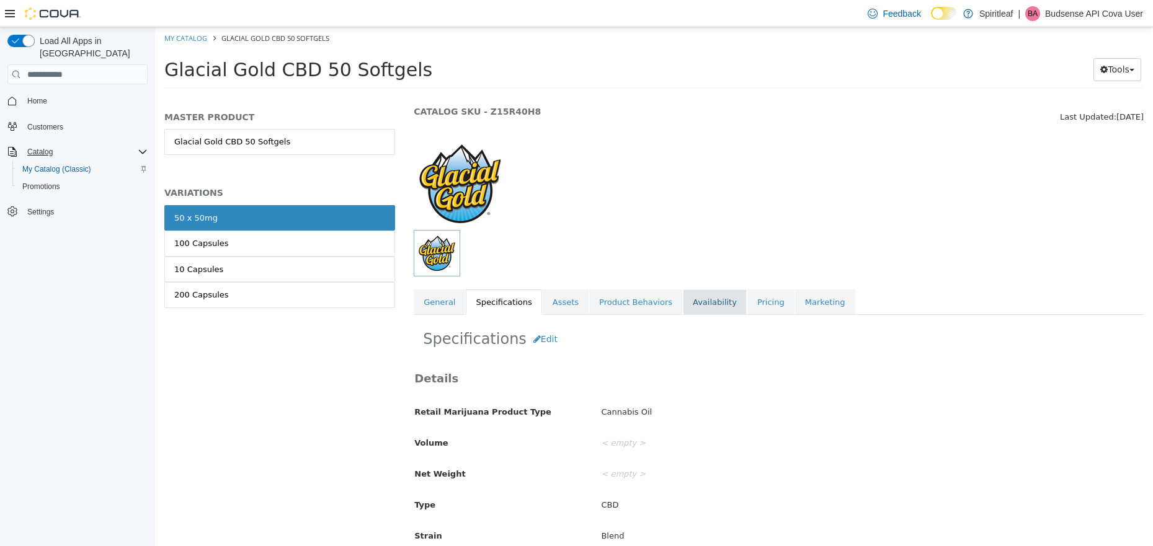
click at [712, 302] on link "Availability" at bounding box center [715, 303] width 64 height 26
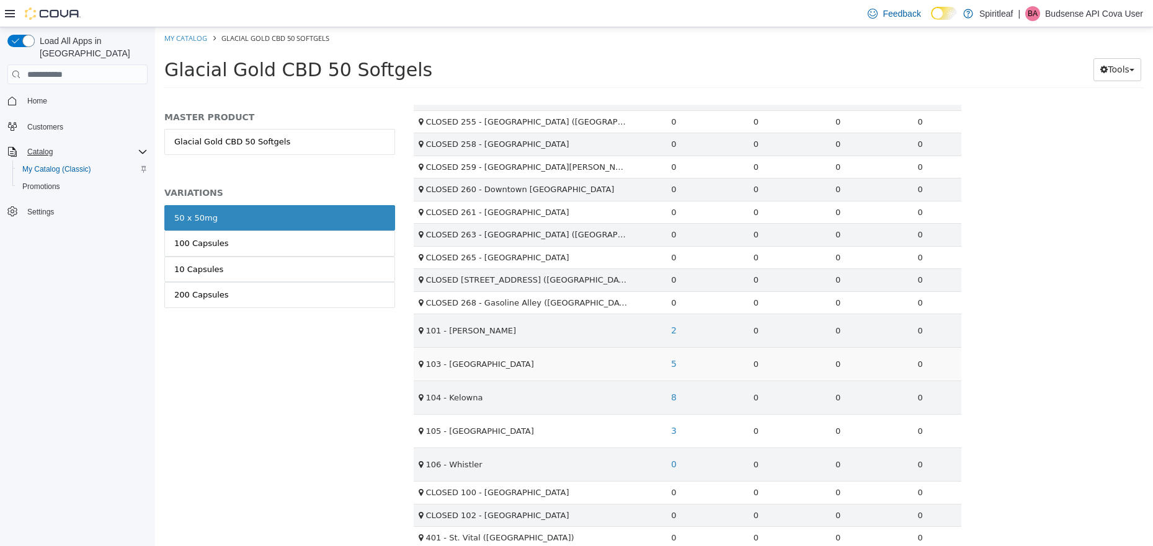
scroll to position [1676, 0]
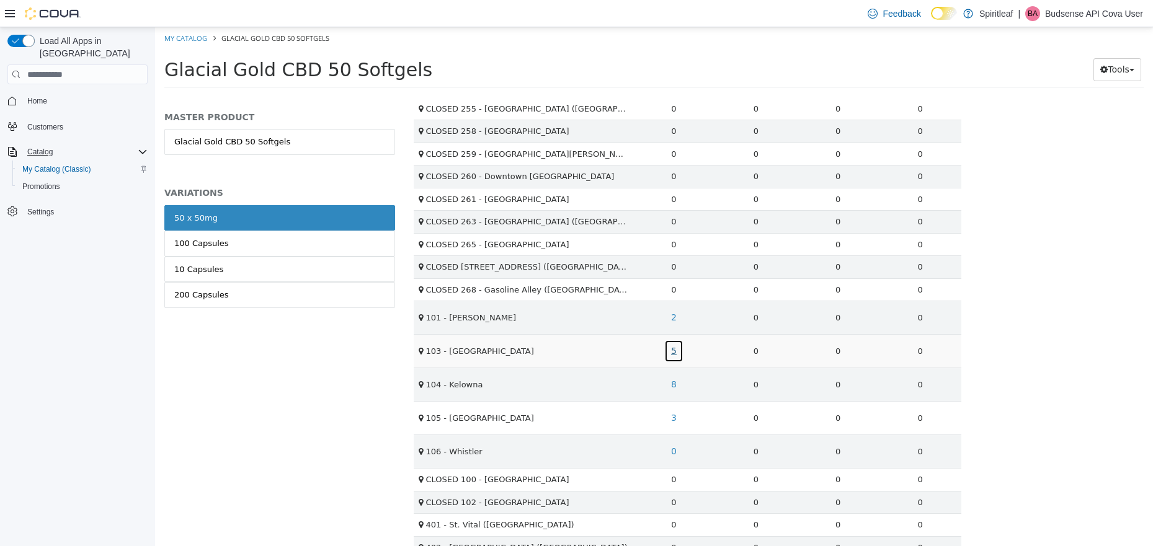
click at [672, 350] on link "5" at bounding box center [673, 351] width 19 height 23
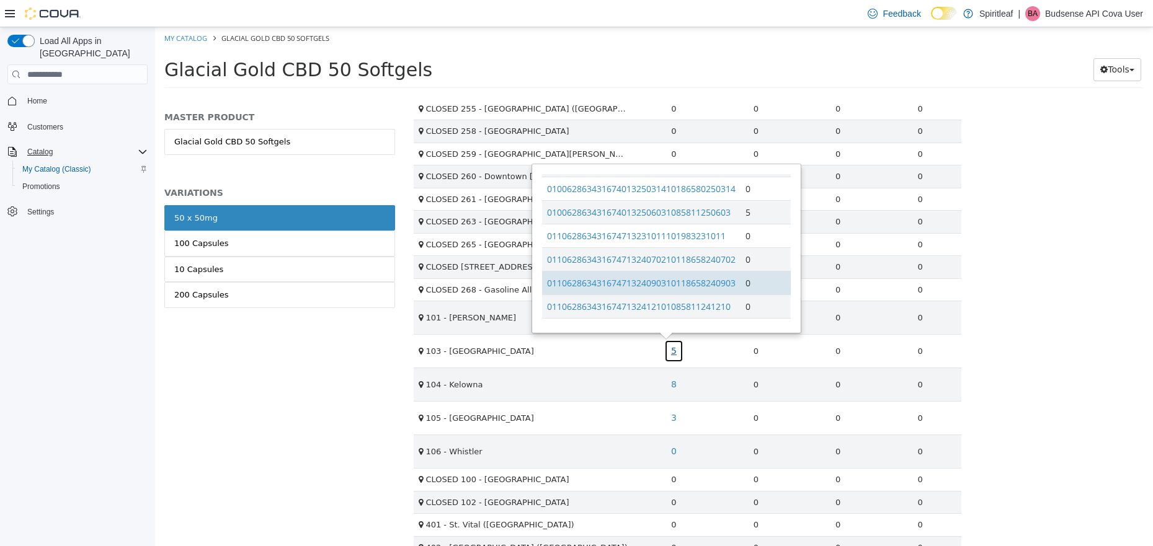
scroll to position [123, 0]
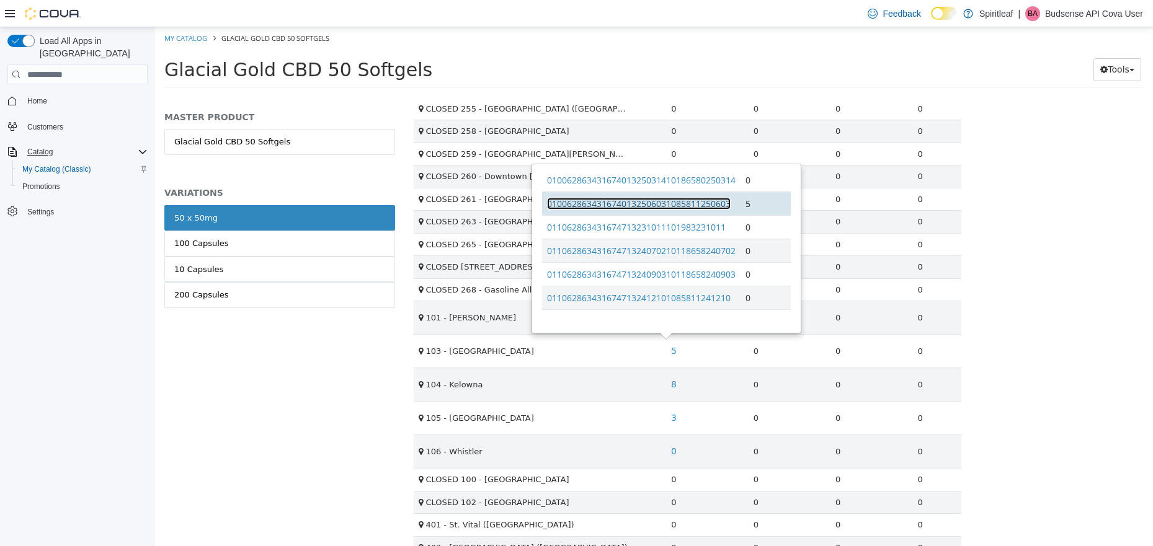
click at [660, 203] on link "0100628634316740132506031085811250603" at bounding box center [639, 204] width 184 height 12
click at [260, 434] on div "MASTER PRODUCT Glacial Gold CBD 50 Softgels VARIATIONS 50 x 50mg 100 Capsules 1…" at bounding box center [279, 325] width 249 height 441
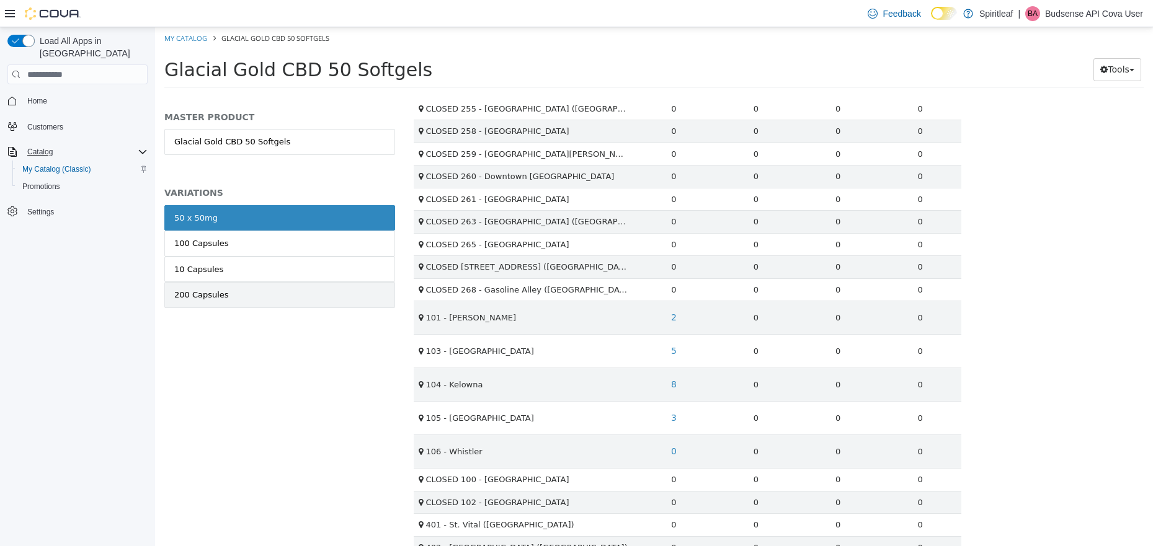
click at [222, 297] on div "200 Capsules" at bounding box center [201, 295] width 55 height 12
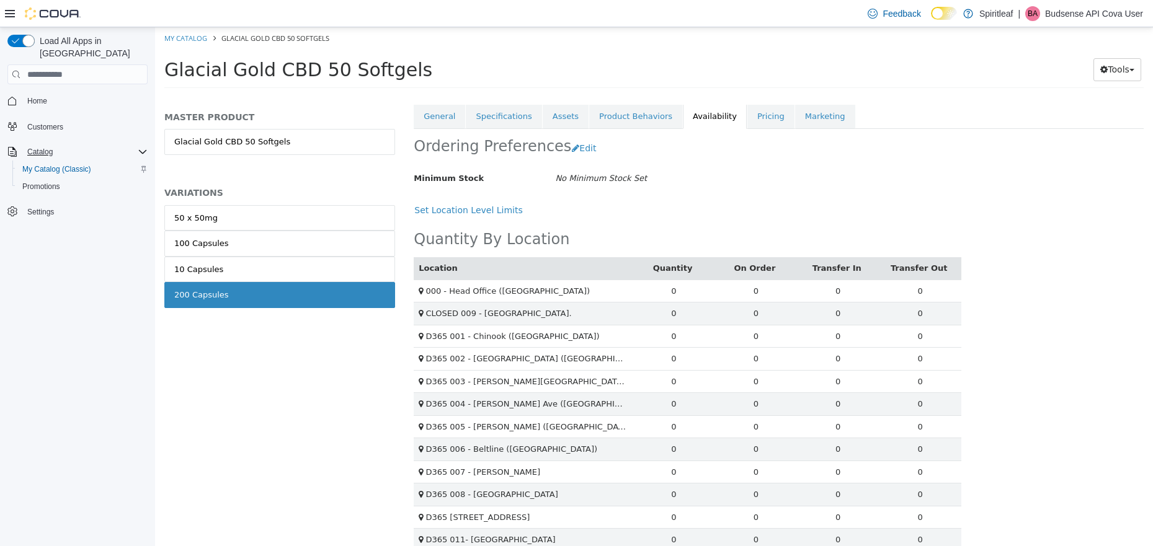
scroll to position [232, 0]
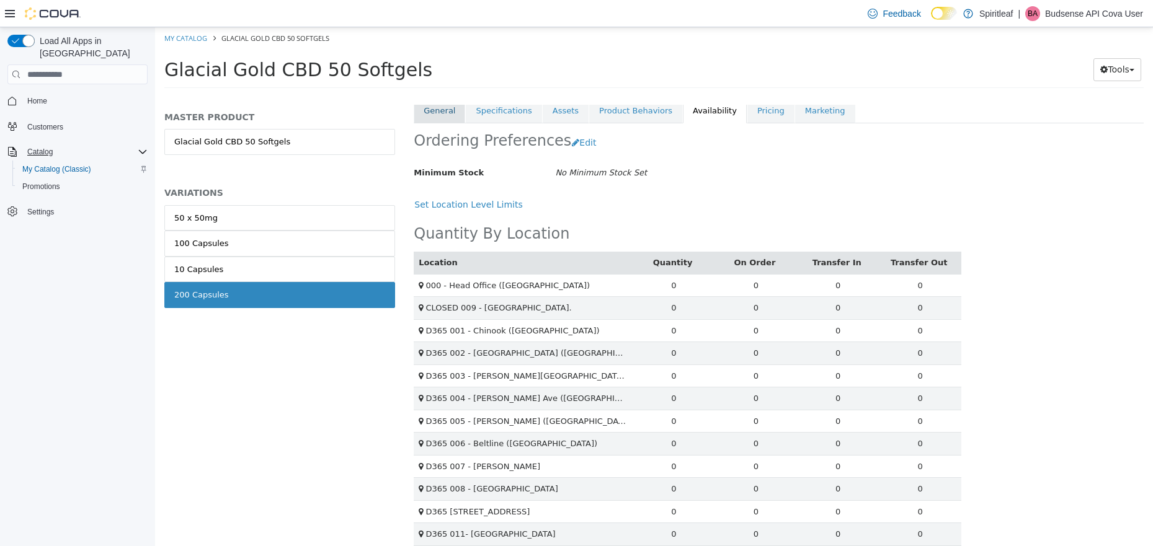
click at [449, 113] on link "General" at bounding box center [439, 111] width 51 height 26
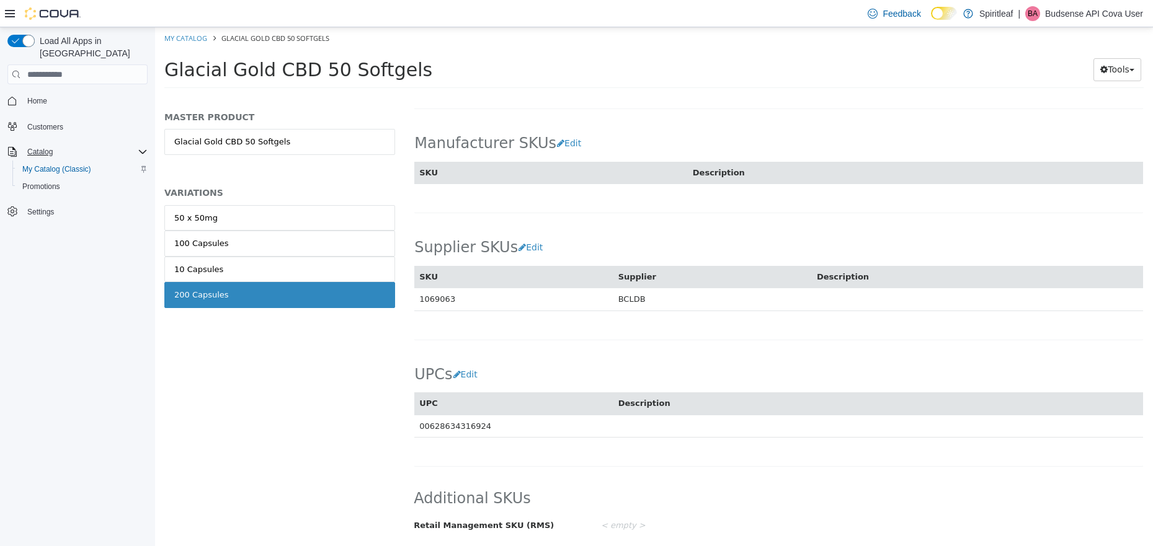
scroll to position [149, 0]
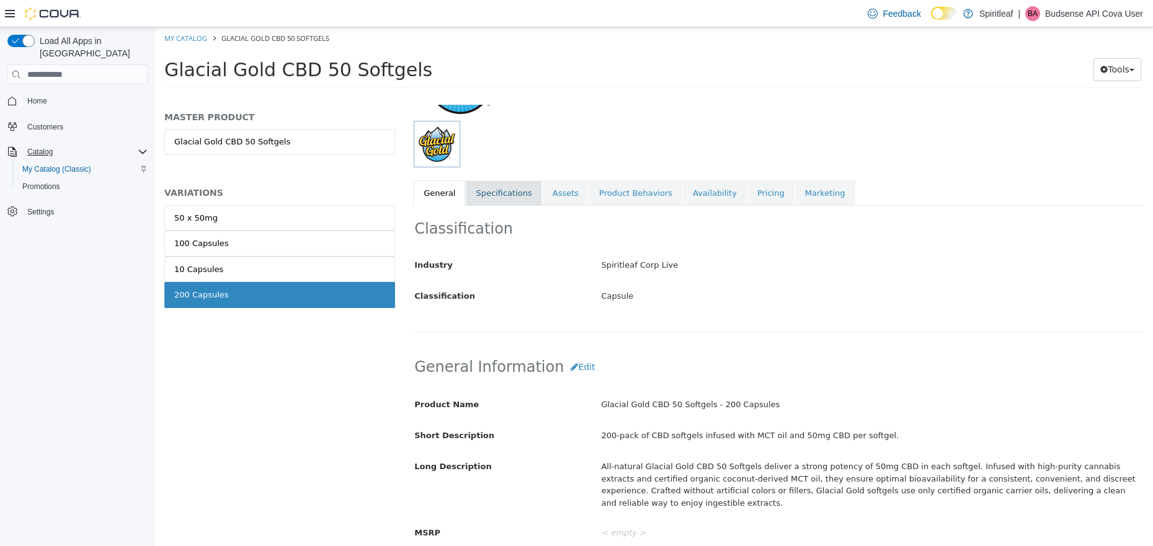
click at [499, 192] on link "Specifications" at bounding box center [504, 193] width 76 height 26
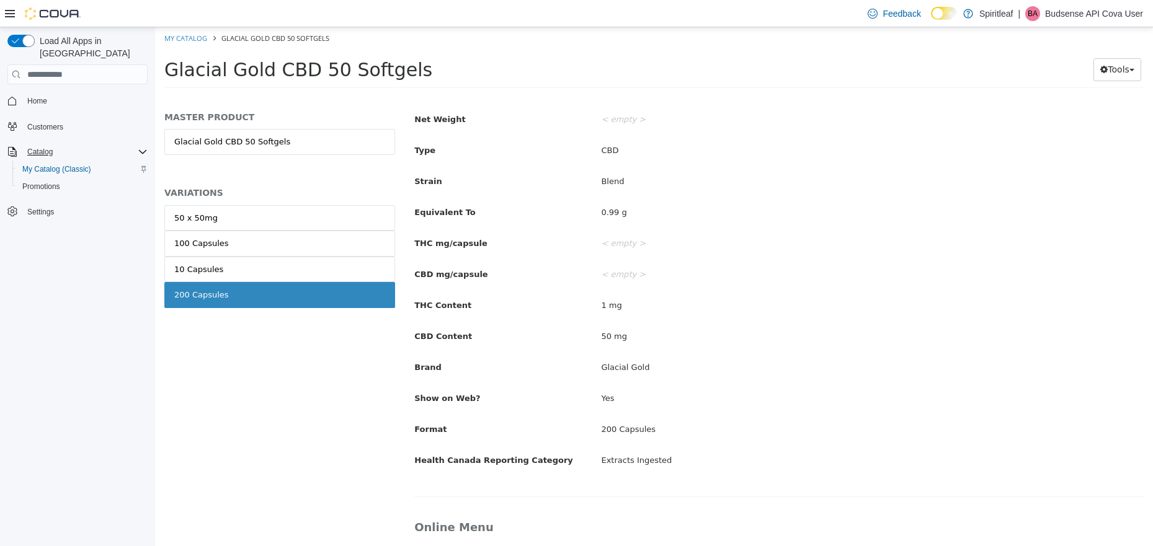
scroll to position [393, 0]
click at [62, 164] on span "My Catalog (Classic)" at bounding box center [56, 169] width 69 height 10
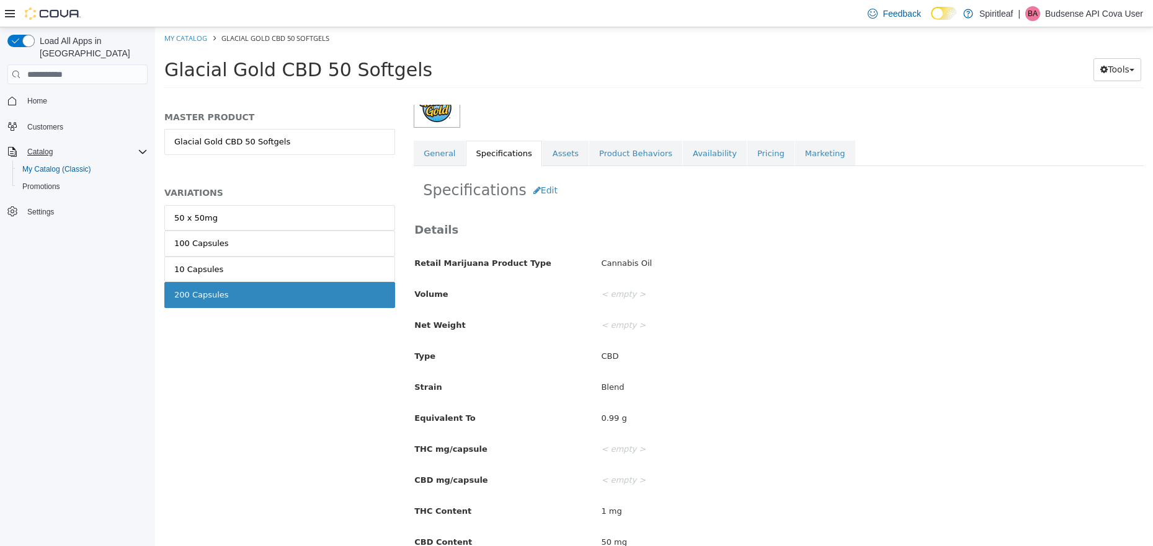
scroll to position [339, 0]
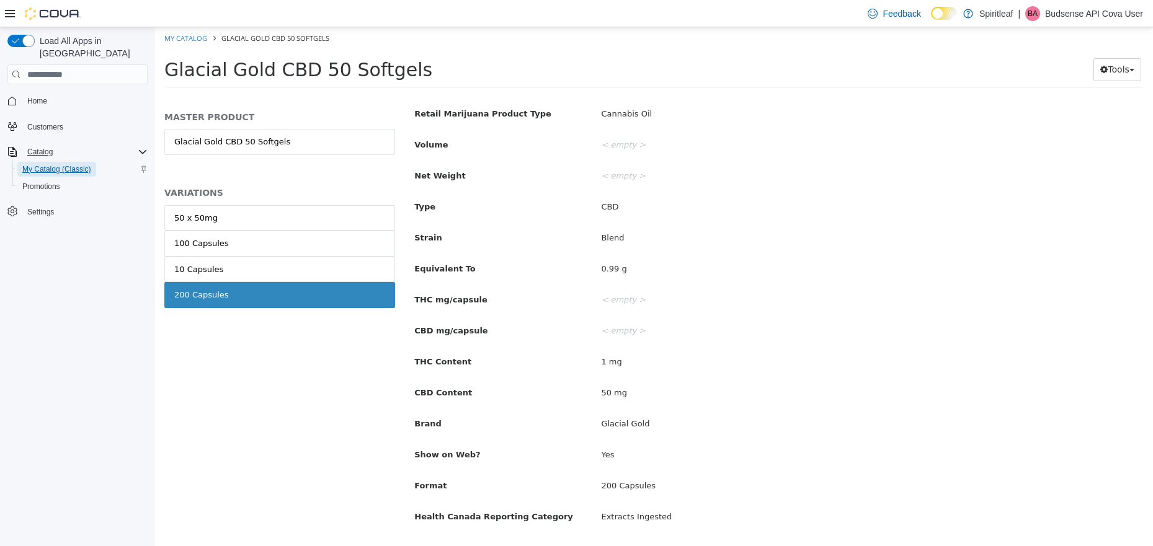
click at [72, 164] on span "My Catalog (Classic)" at bounding box center [56, 169] width 69 height 10
click at [197, 34] on link "My Catalog" at bounding box center [185, 37] width 43 height 9
select select "**********"
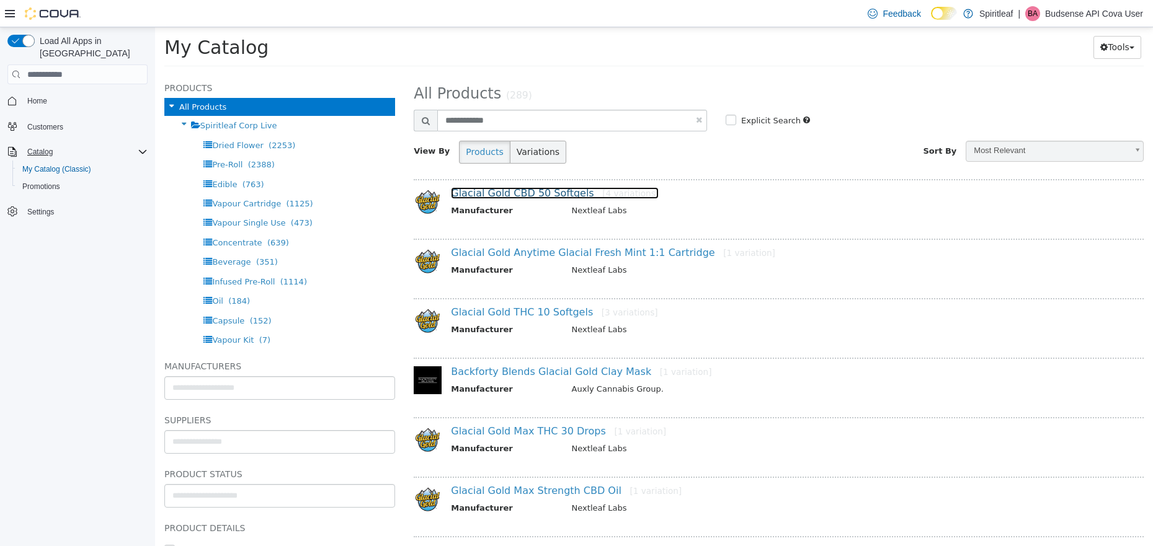
click at [532, 192] on link "Glacial Gold CBD 50 Softgels [4 variations]" at bounding box center [555, 193] width 208 height 12
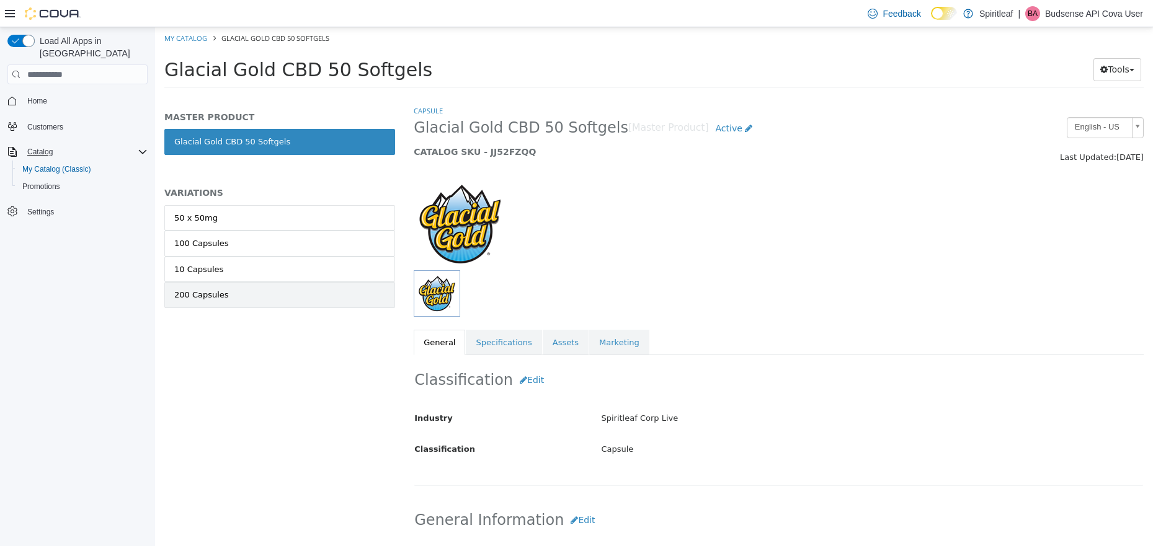
click at [267, 293] on link "200 Capsules" at bounding box center [279, 295] width 231 height 26
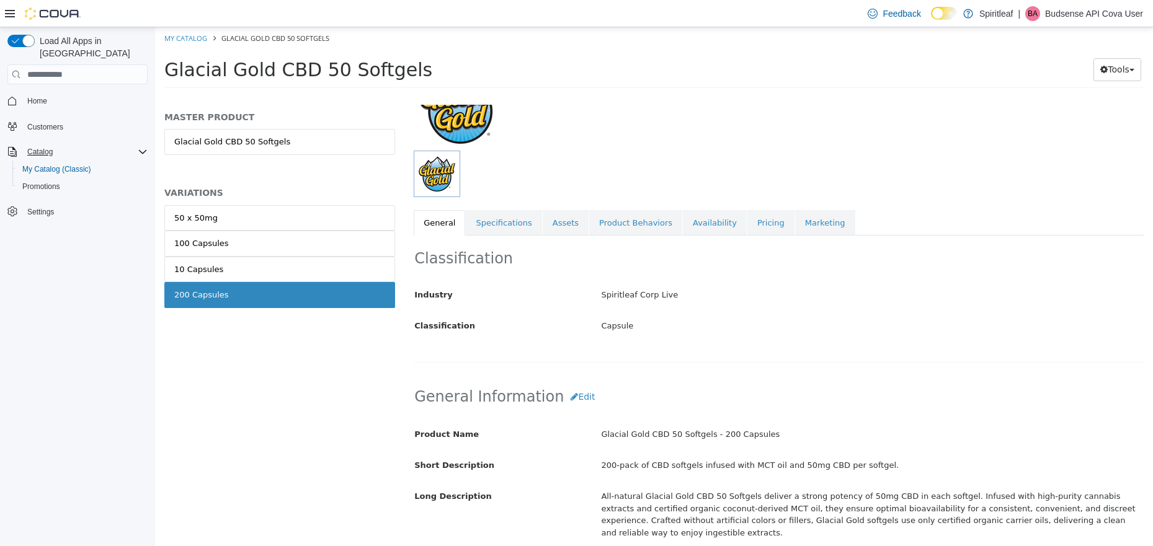
scroll to position [165, 0]
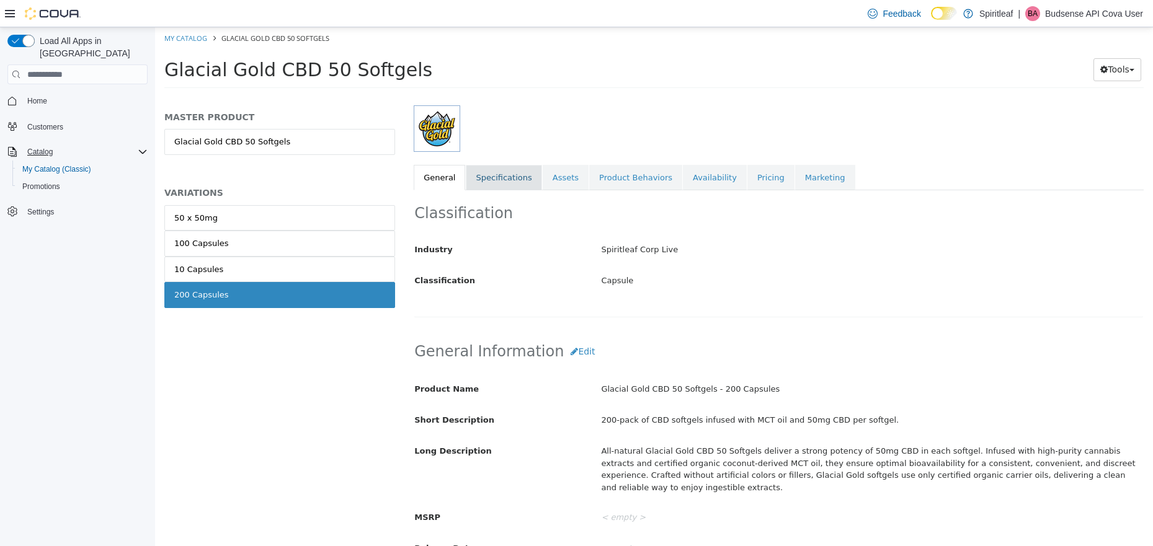
click at [510, 165] on link "Specifications" at bounding box center [504, 178] width 76 height 26
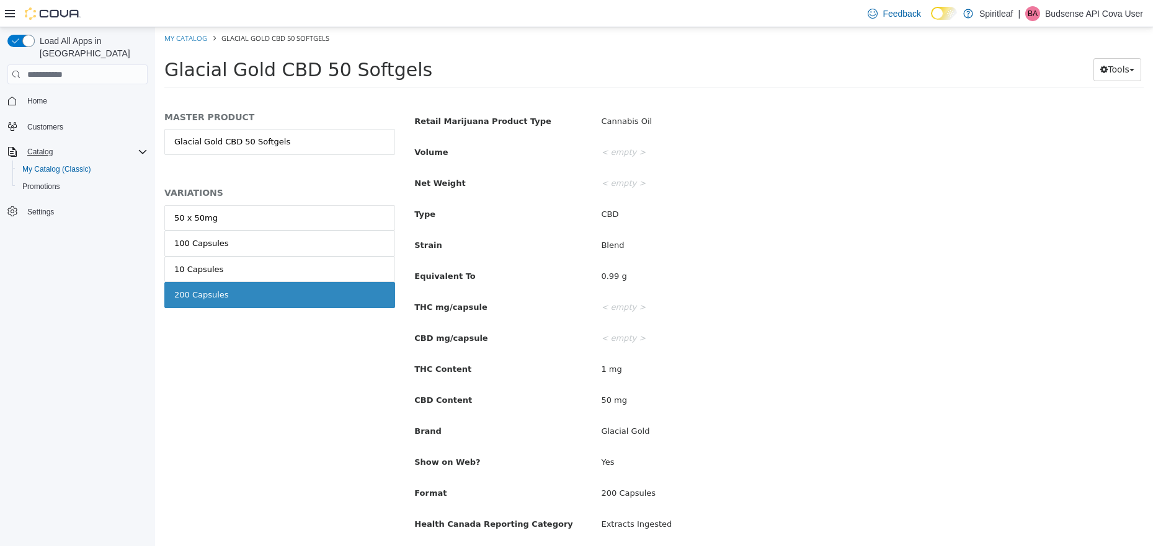
scroll to position [332, 0]
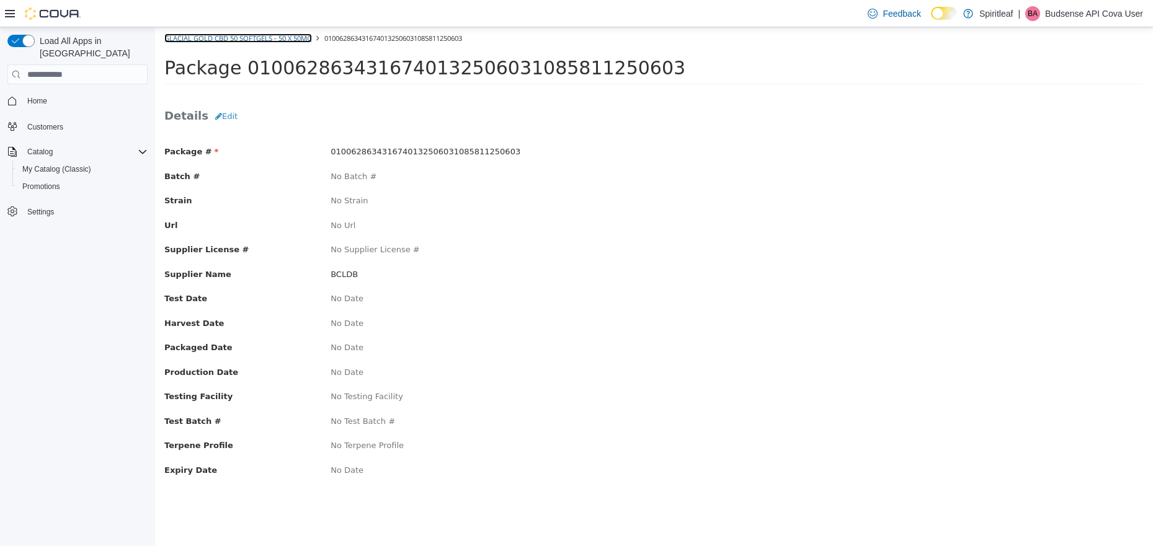
click at [225, 38] on link "Glacial Gold CBD 50 Softgels - 50 x 50mg" at bounding box center [238, 37] width 148 height 9
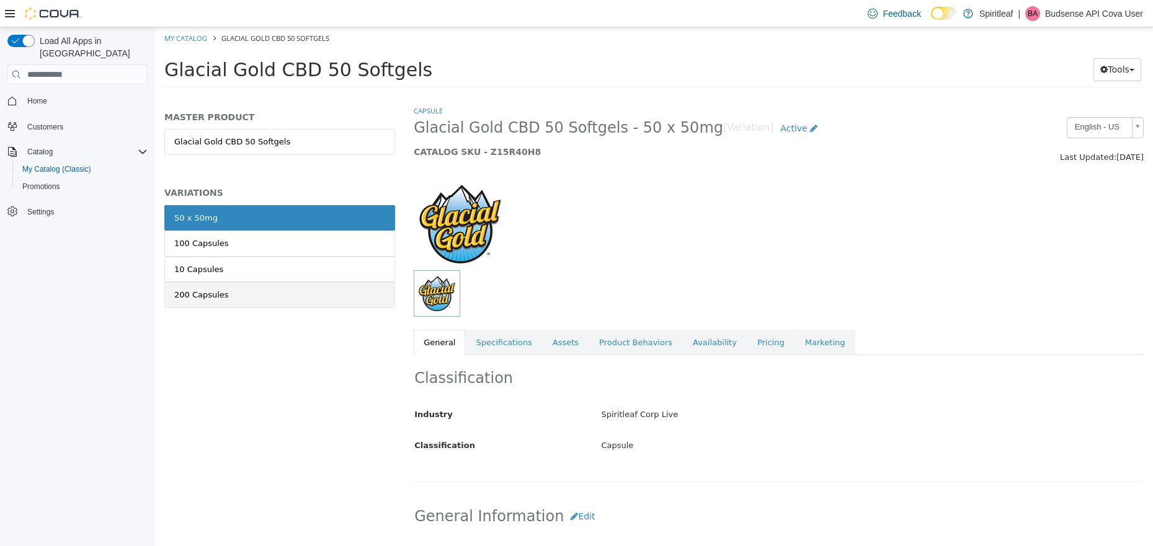
click at [219, 301] on link "200 Capsules" at bounding box center [279, 295] width 231 height 26
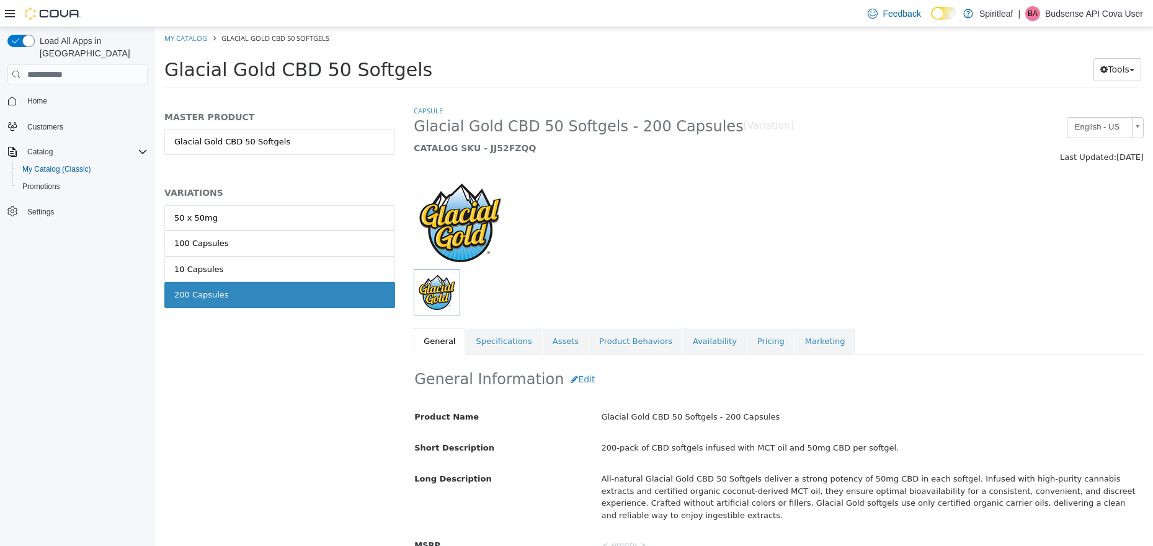
click at [702, 344] on link "Availability" at bounding box center [715, 342] width 64 height 26
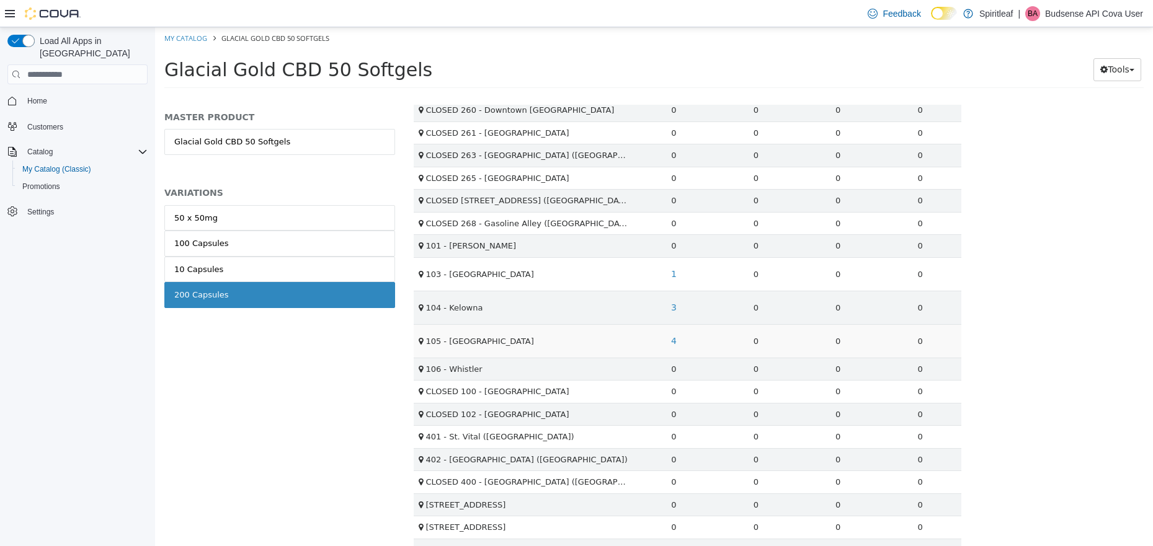
scroll to position [1808, 0]
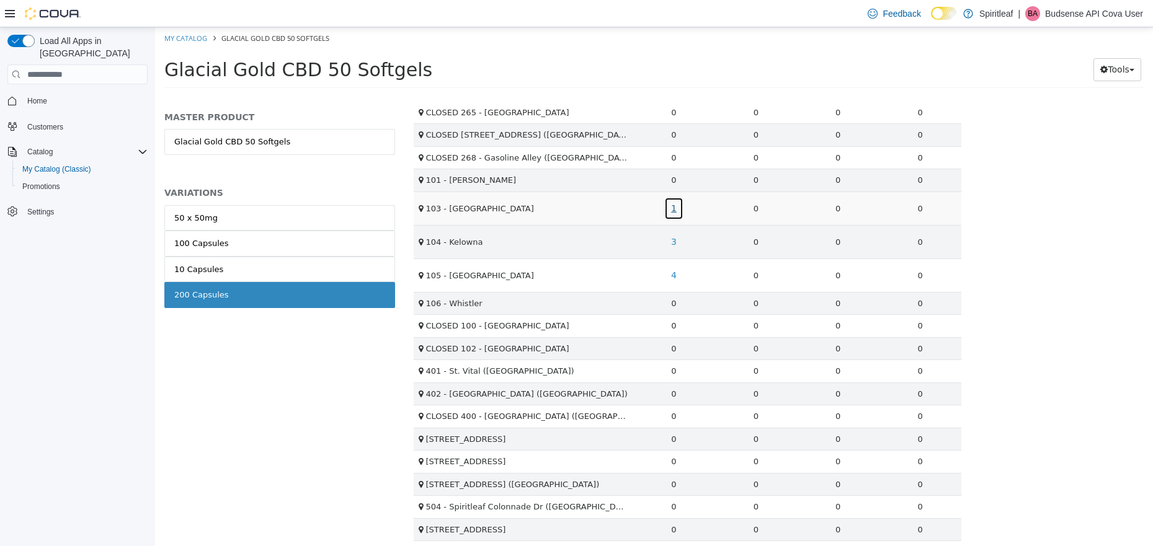
click at [667, 210] on link "1" at bounding box center [673, 208] width 19 height 23
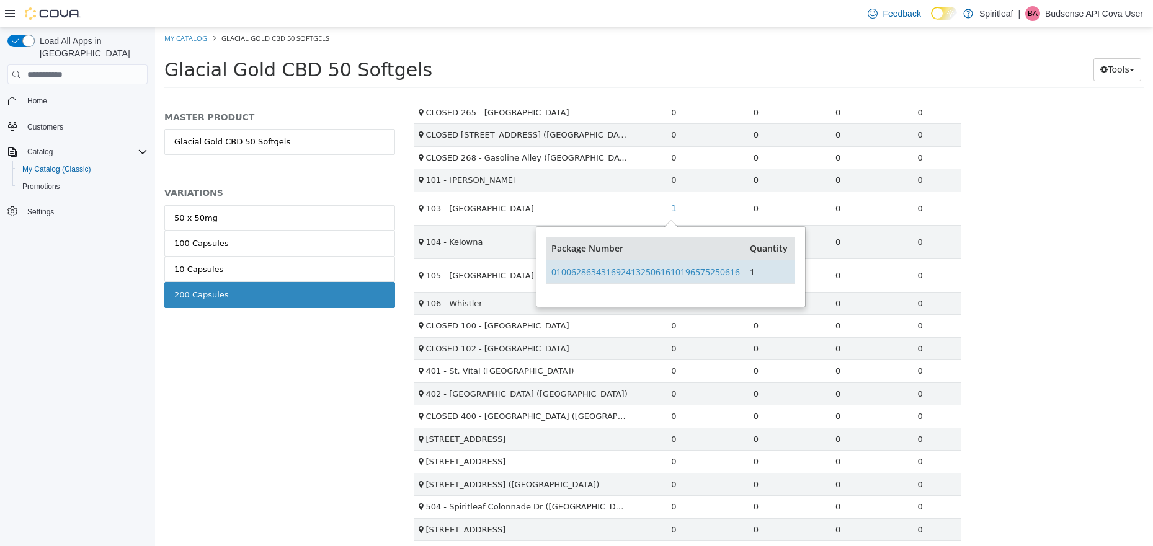
click at [589, 264] on td "01006286343169241325061610196575250616" at bounding box center [645, 272] width 198 height 24
click at [590, 272] on link "01006286343169241325061610196575250616" at bounding box center [645, 272] width 189 height 12
